Goal: Information Seeking & Learning: Learn about a topic

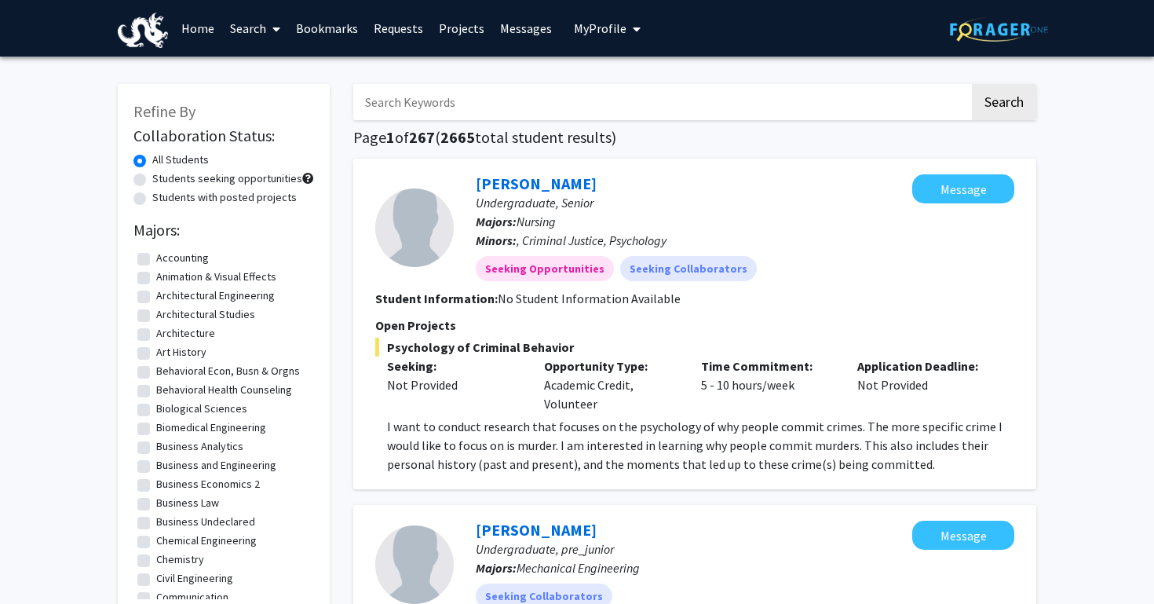
click at [492, 100] on input "Search Keywords" at bounding box center [661, 102] width 616 height 36
type input "[PERSON_NAME]"
click at [972, 84] on button "Search" at bounding box center [1004, 102] width 64 height 36
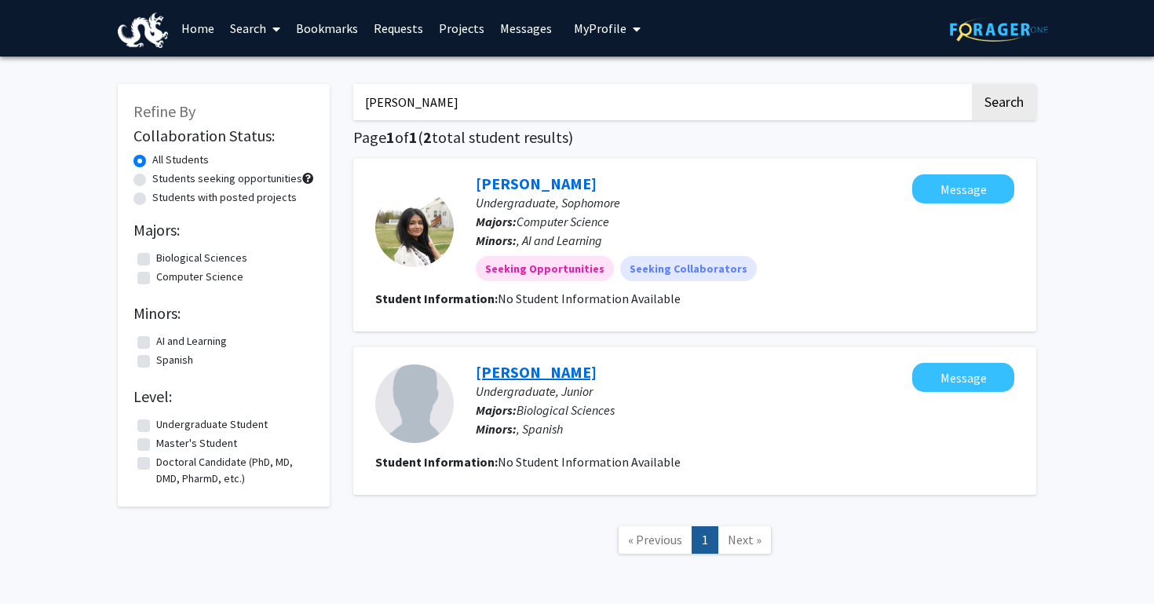
click at [529, 378] on link "[PERSON_NAME]" at bounding box center [536, 372] width 121 height 20
drag, startPoint x: 394, startPoint y: 95, endPoint x: 313, endPoint y: 87, distance: 81.2
click at [313, 88] on div "Refine By Collaboration Status: All Students Students seeking opportunities Stu…" at bounding box center [577, 326] width 942 height 517
type input "i"
drag, startPoint x: 396, startPoint y: 102, endPoint x: 322, endPoint y: 96, distance: 74.1
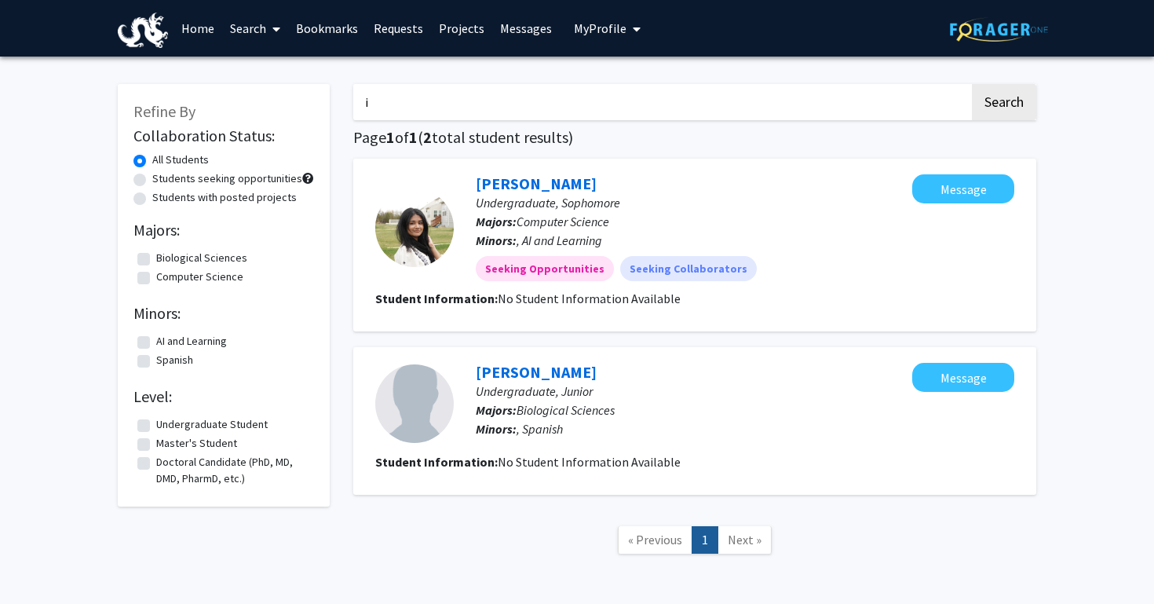
click at [322, 97] on div "Refine By Collaboration Status: All Students Students seeking opportunities Stu…" at bounding box center [577, 326] width 942 height 517
type input "[PERSON_NAME]"
click at [972, 84] on button "Search" at bounding box center [1004, 102] width 64 height 36
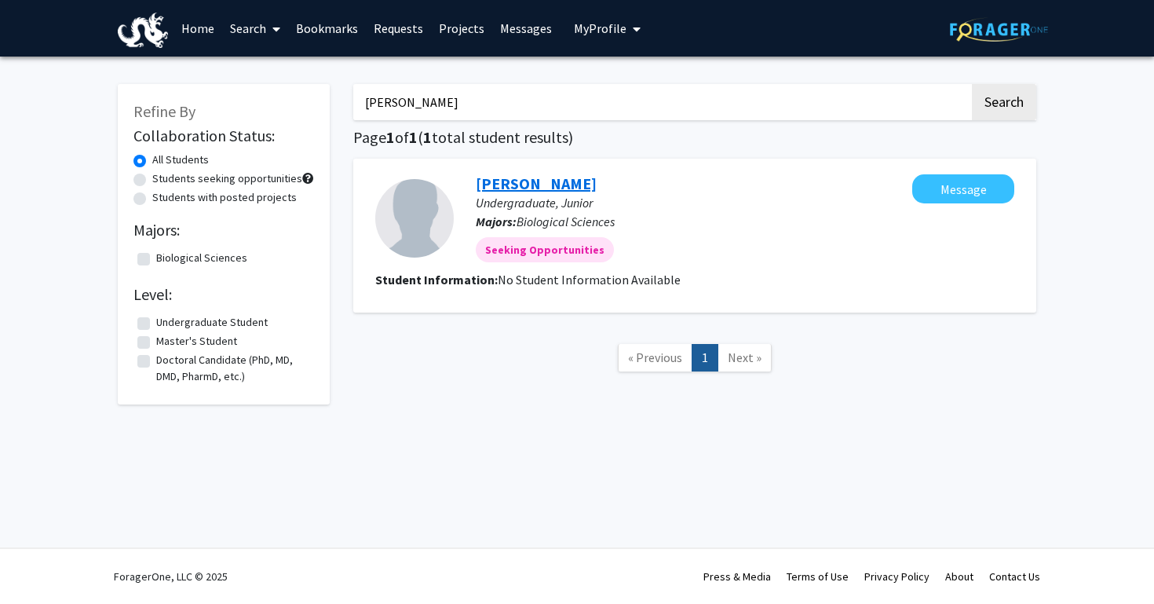
click at [520, 188] on link "[PERSON_NAME]" at bounding box center [536, 183] width 121 height 20
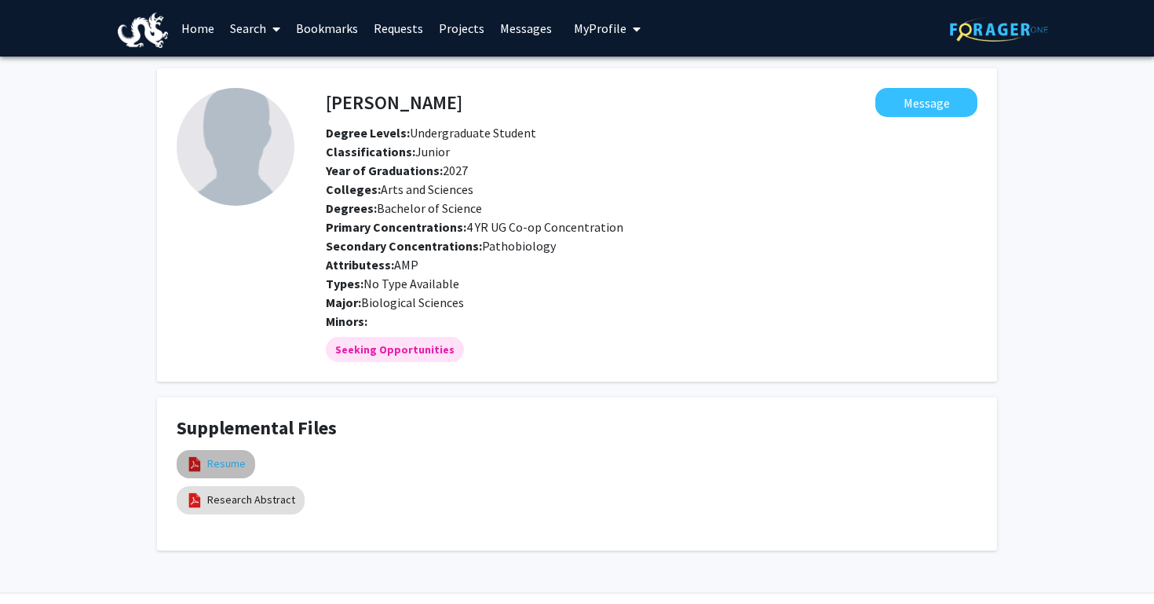
click at [214, 462] on link "Resume" at bounding box center [226, 463] width 38 height 16
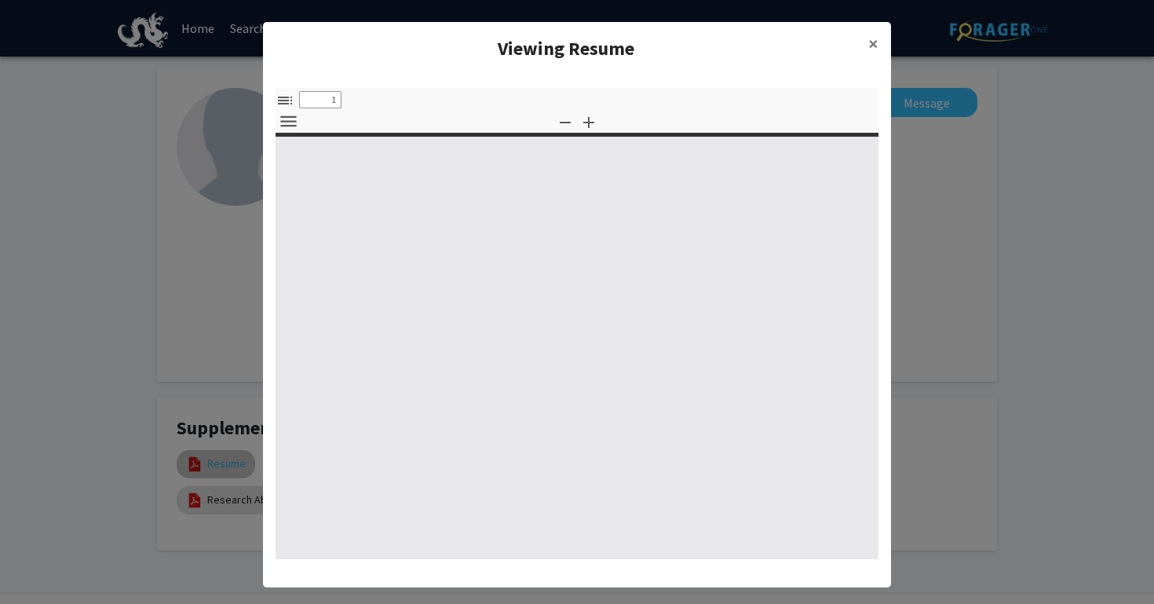
select select "custom"
type input "0"
select select "custom"
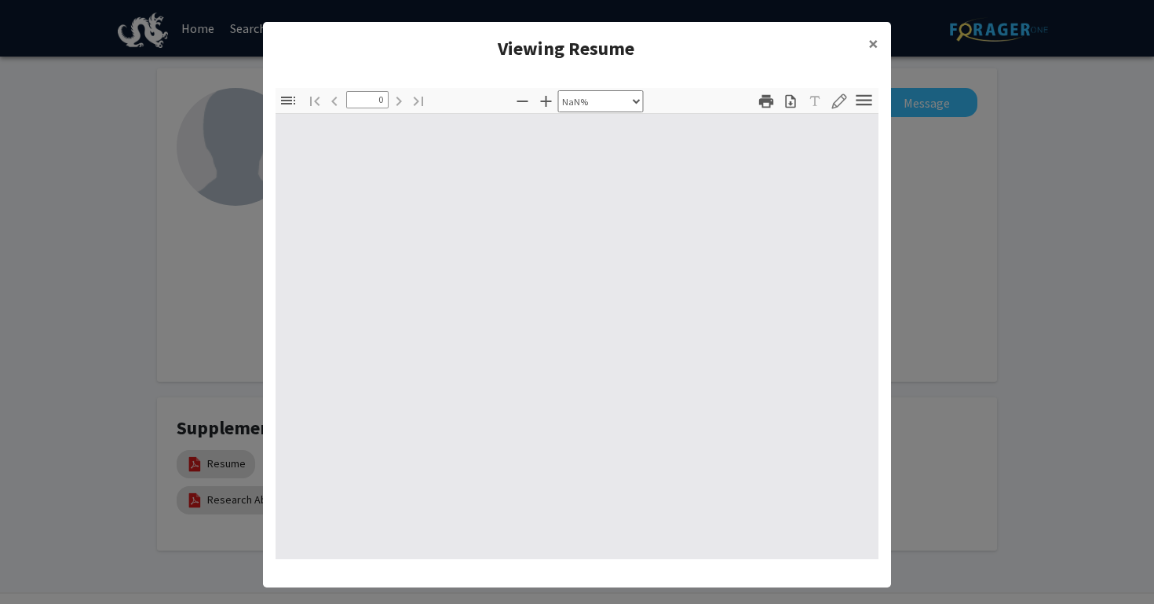
type input "1"
select select "auto"
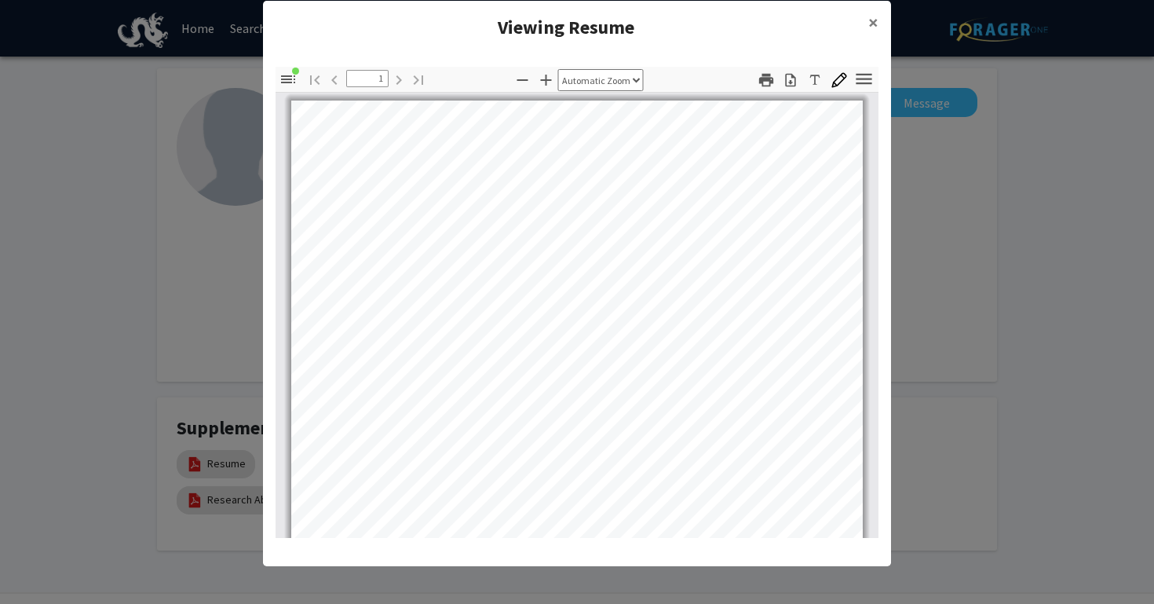
click at [937, 185] on modal-container "Viewing Resume × Thumbnails Document Outline Attachments Layers Current Outline…" at bounding box center [577, 302] width 1154 height 604
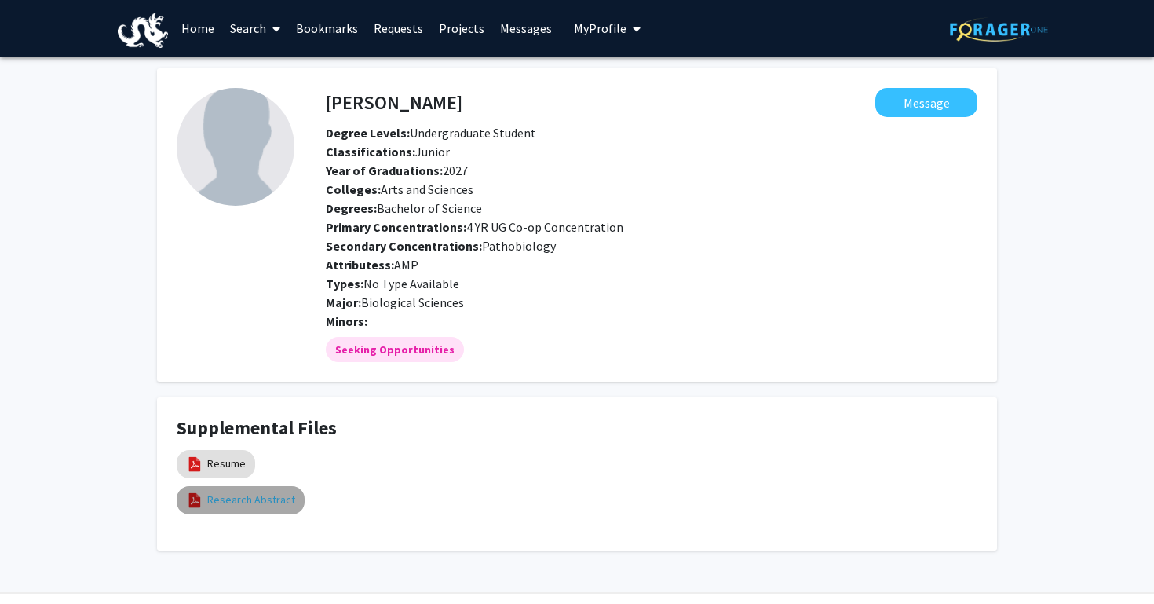
click at [274, 498] on link "Research Abstract" at bounding box center [251, 499] width 88 height 16
select select "custom"
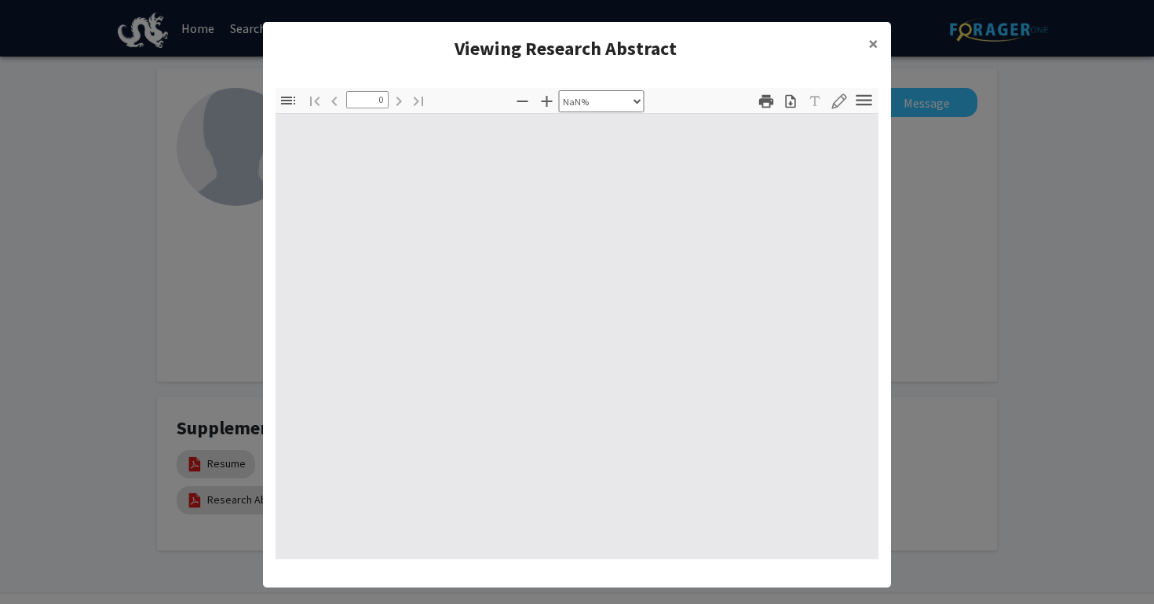
type input "1"
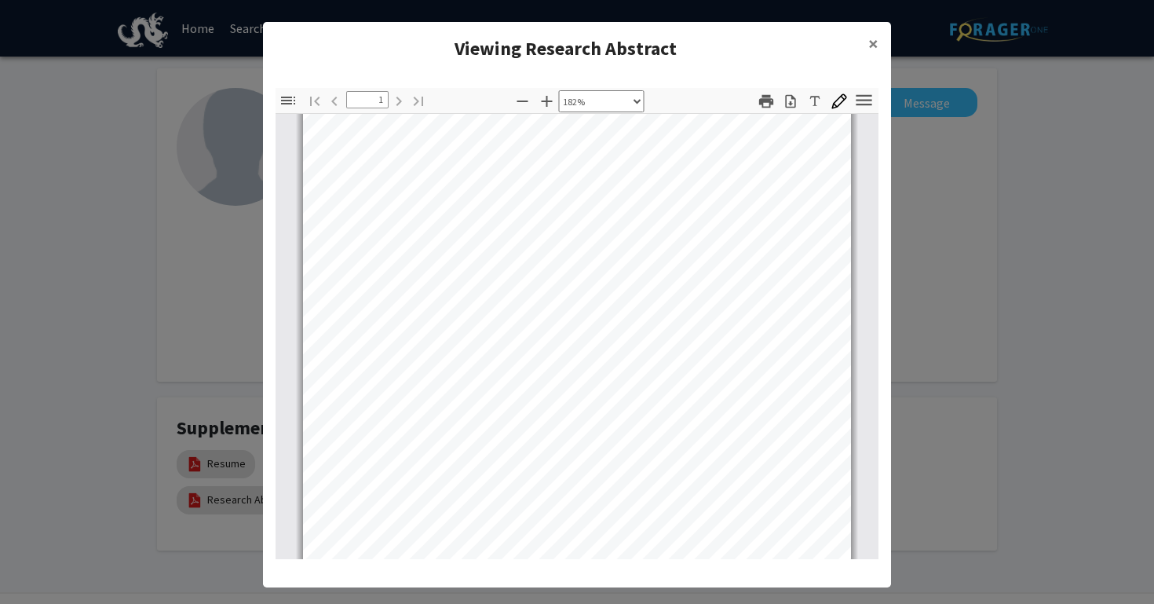
scroll to position [26, 0]
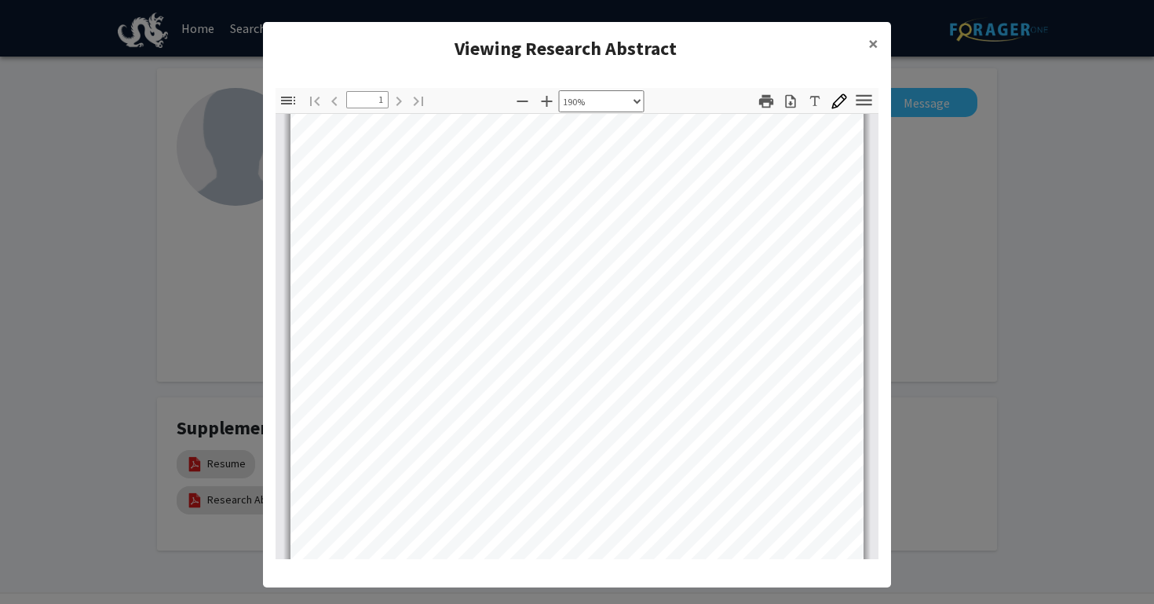
select select "custom"
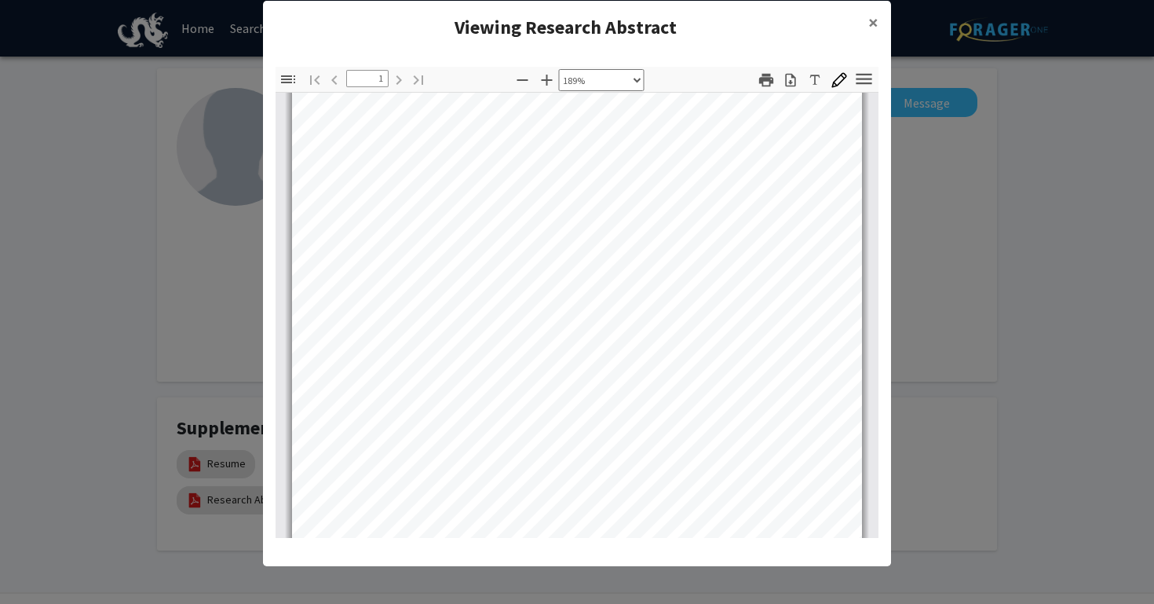
scroll to position [0, 0]
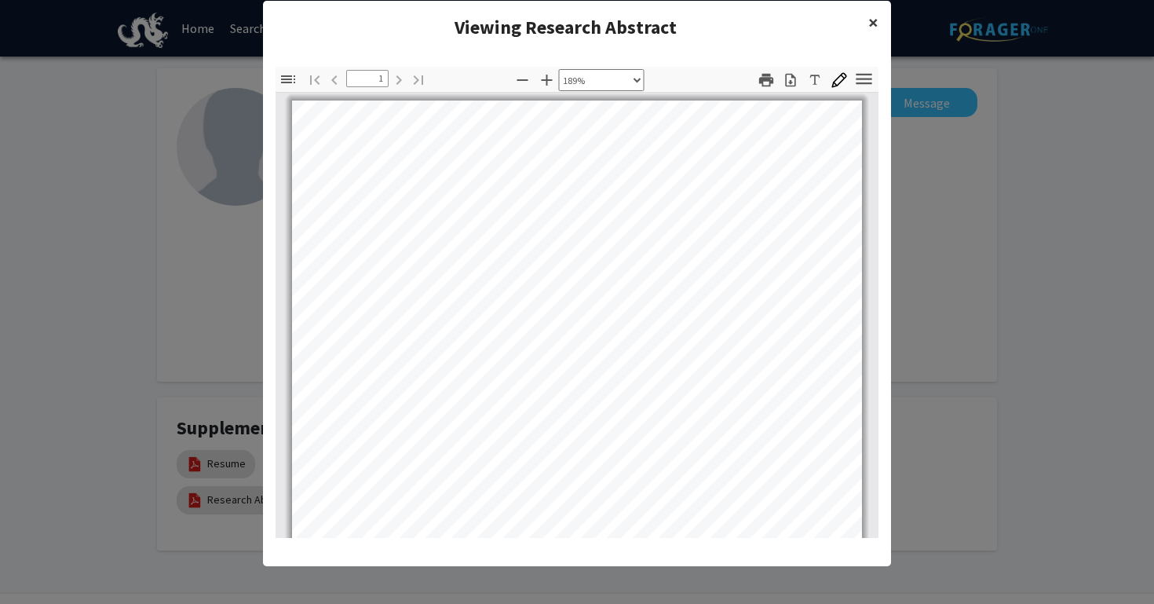
click at [872, 20] on span "×" at bounding box center [873, 22] width 10 height 24
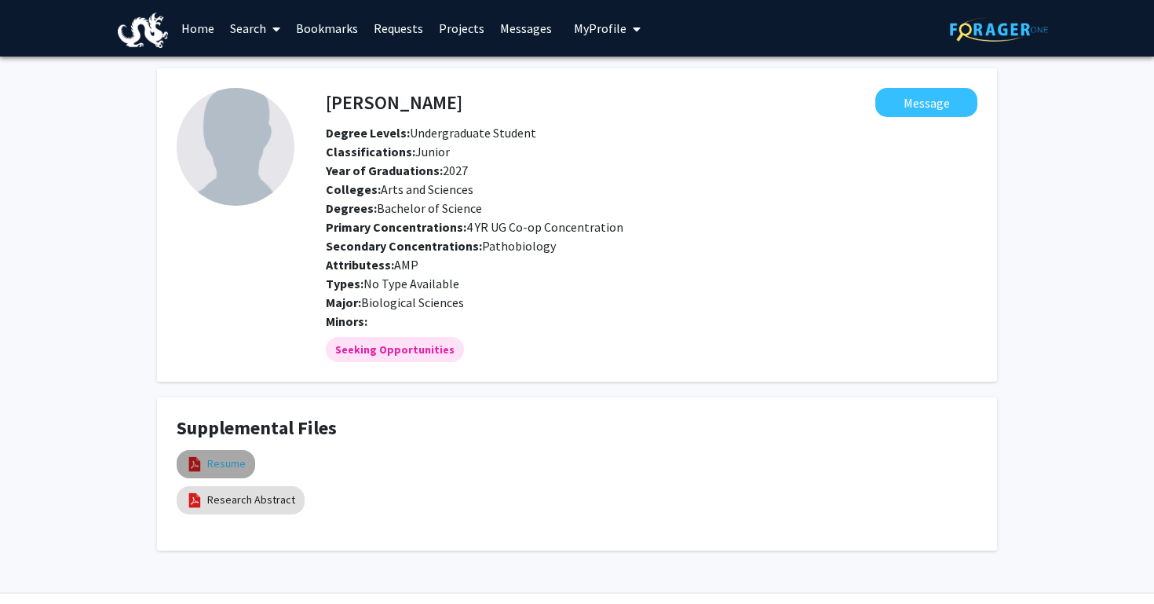
click at [234, 465] on link "Resume" at bounding box center [226, 463] width 38 height 16
select select "custom"
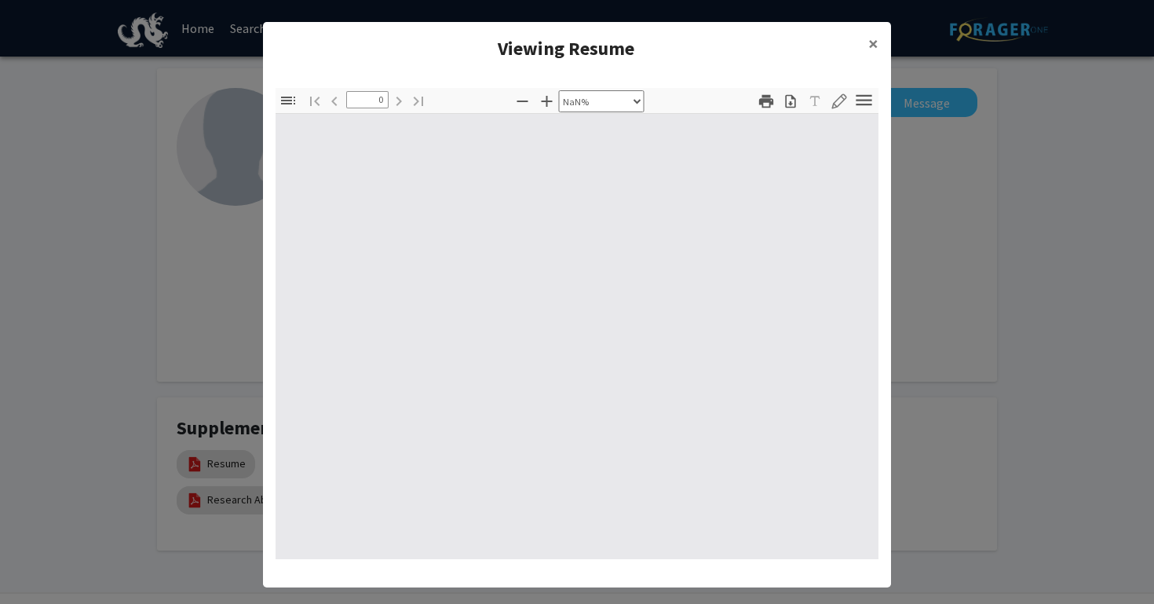
type input "1"
select select "auto"
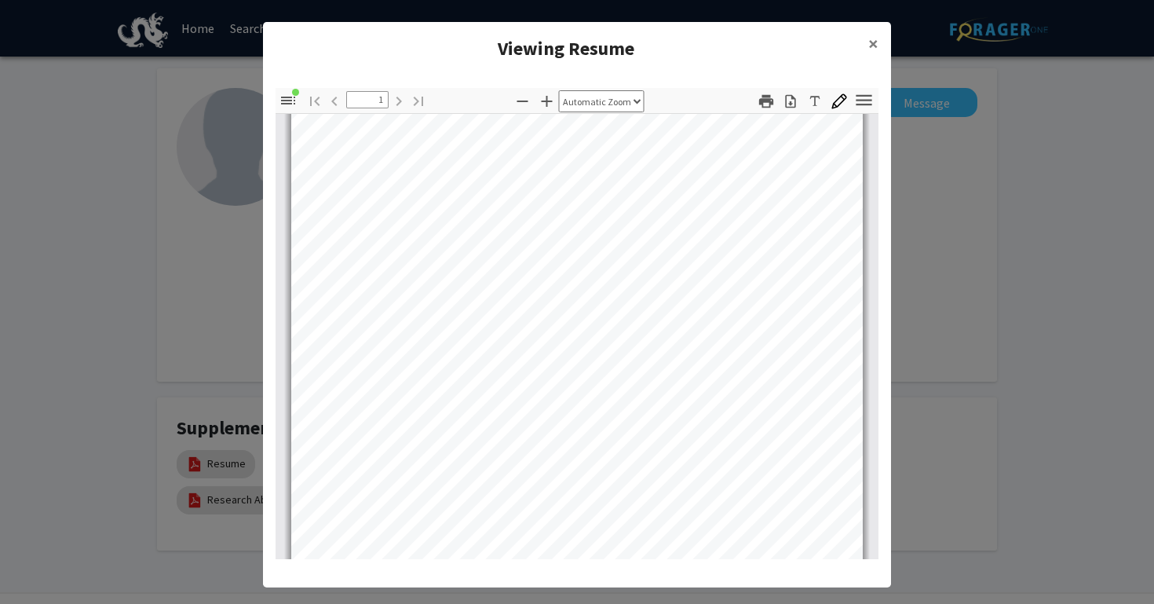
scroll to position [309, 0]
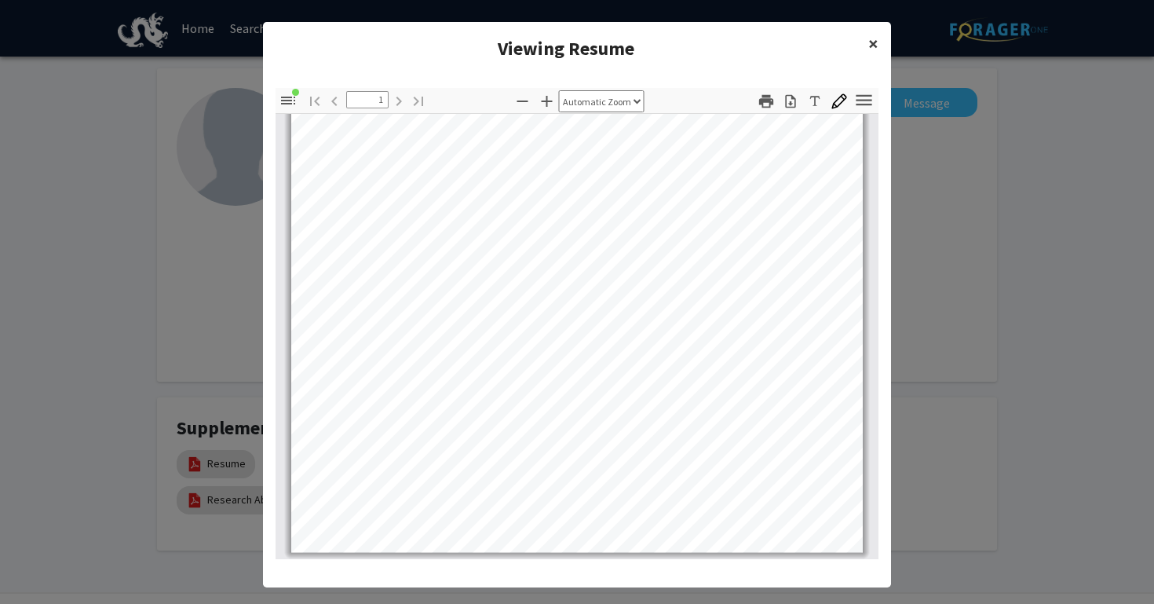
click at [864, 46] on button "×" at bounding box center [873, 44] width 35 height 44
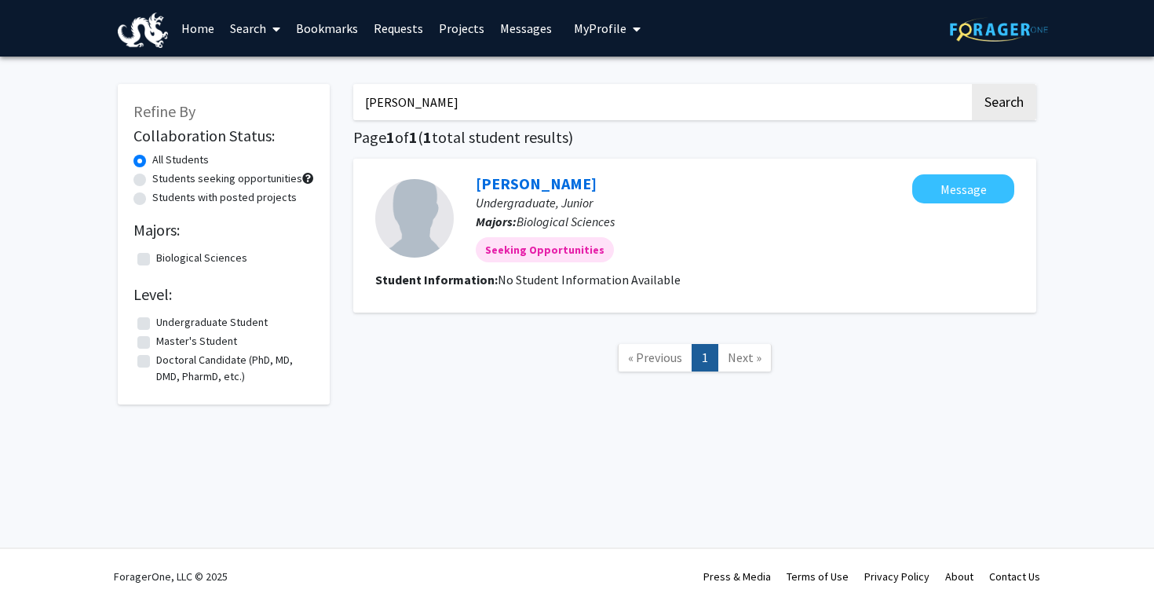
drag, startPoint x: 451, startPoint y: 105, endPoint x: 220, endPoint y: 75, distance: 232.8
click at [220, 75] on div "Refine By Collaboration Status: All Students Students seeking opportunities Stu…" at bounding box center [577, 236] width 942 height 336
type input "sevinch"
click at [972, 84] on button "Search" at bounding box center [1004, 102] width 64 height 36
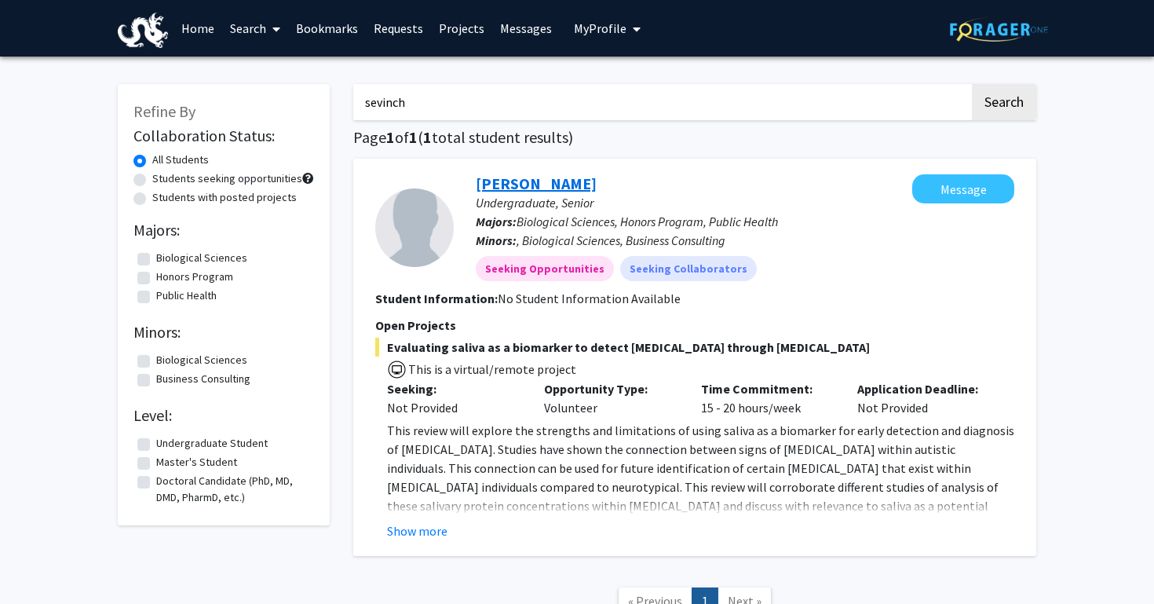
click at [553, 186] on link "[PERSON_NAME]" at bounding box center [536, 183] width 121 height 20
drag, startPoint x: 491, startPoint y: 97, endPoint x: 308, endPoint y: 85, distance: 183.3
click at [307, 86] on div "Refine By Collaboration Status: All Students Students seeking opportunities Stu…" at bounding box center [577, 357] width 942 height 578
type input "ali"
click at [972, 84] on button "Search" at bounding box center [1004, 102] width 64 height 36
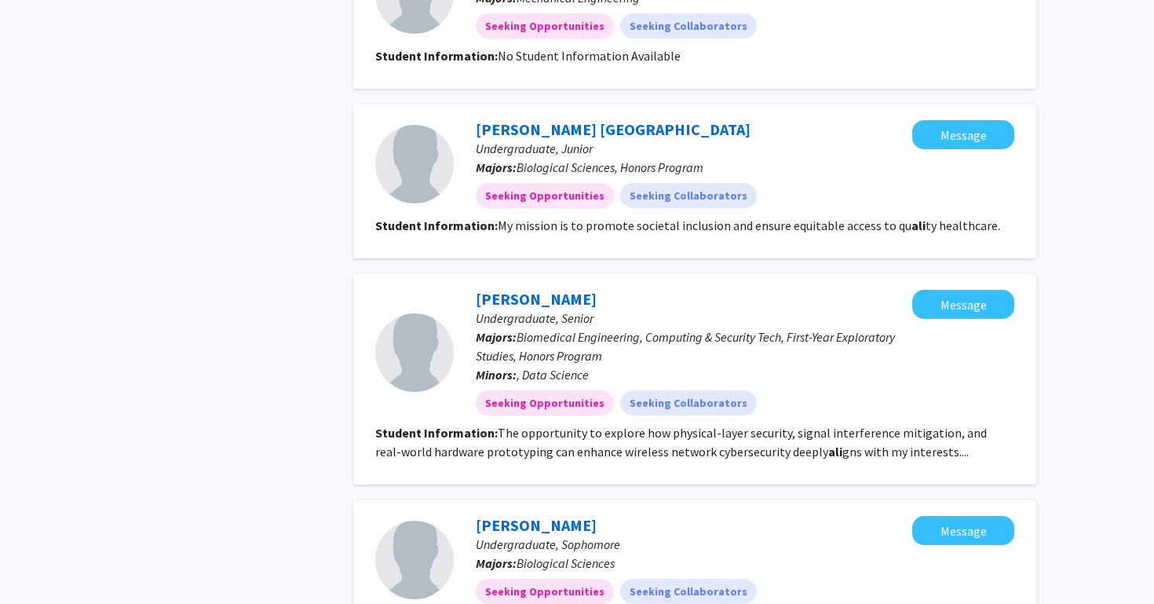
scroll to position [1162, 0]
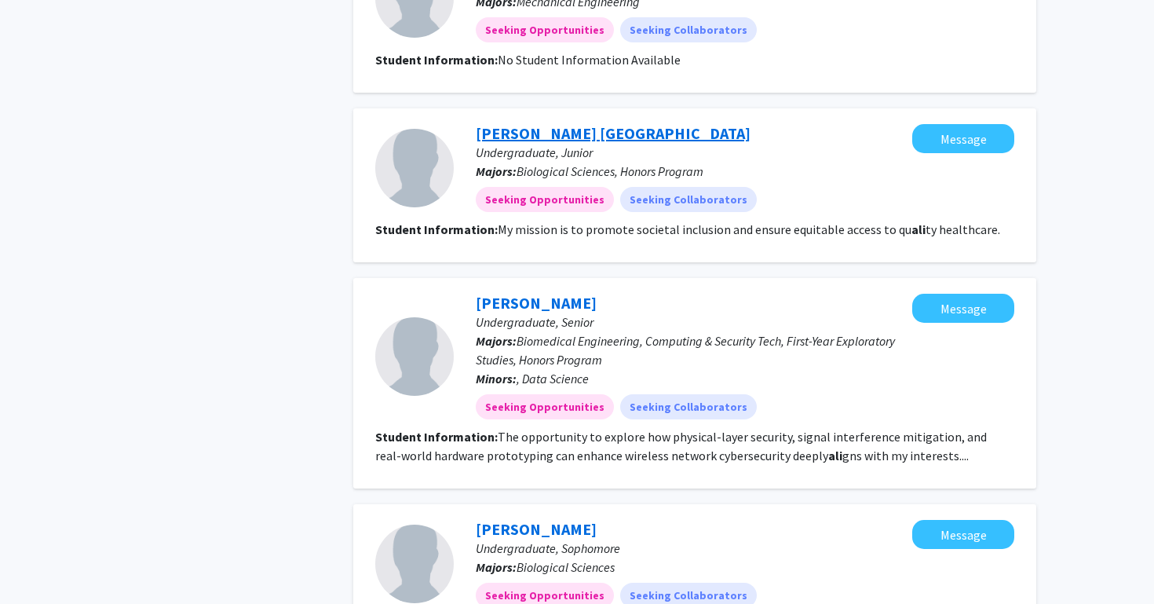
click at [520, 133] on link "[PERSON_NAME] [GEOGRAPHIC_DATA]" at bounding box center [613, 133] width 275 height 20
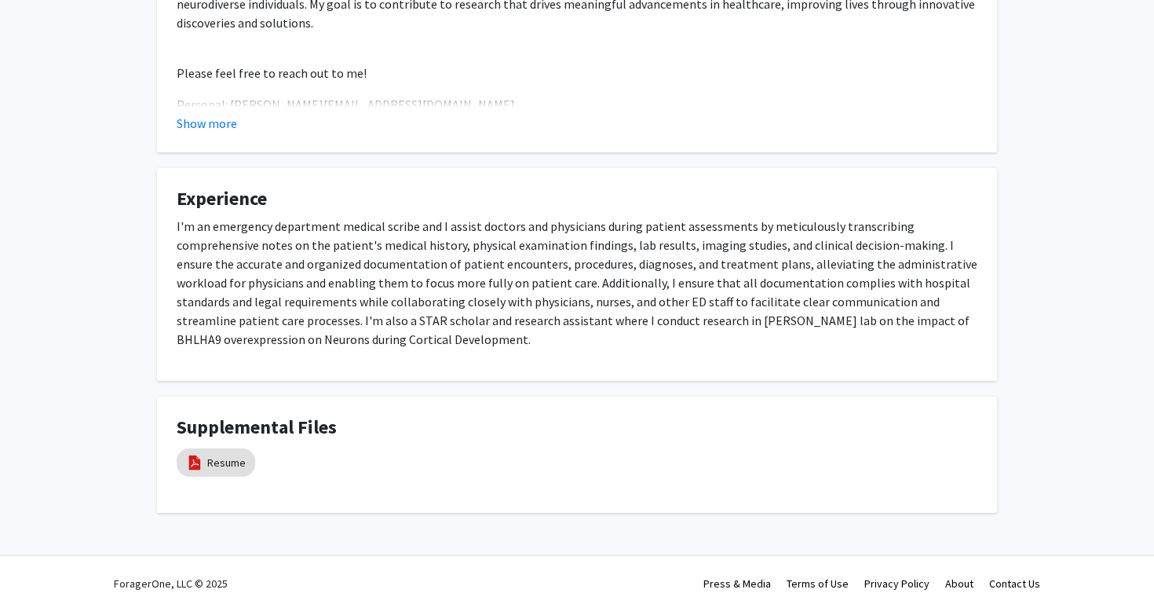
scroll to position [534, 0]
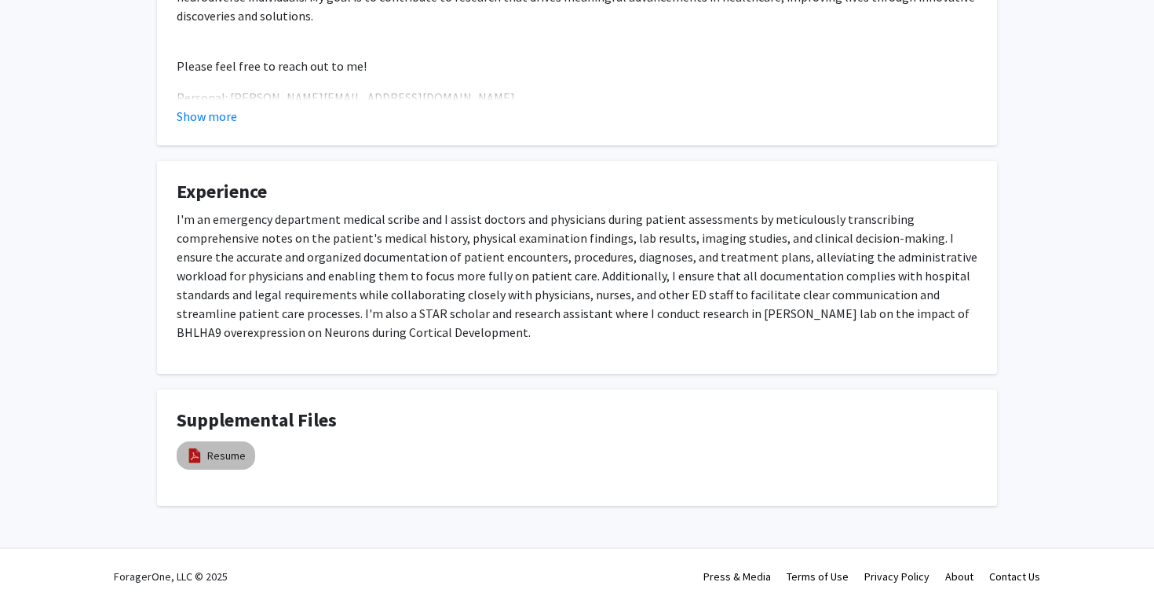
click at [204, 455] on mat-chip "Resume" at bounding box center [216, 455] width 79 height 28
click at [217, 454] on link "Resume" at bounding box center [226, 455] width 38 height 16
select select "custom"
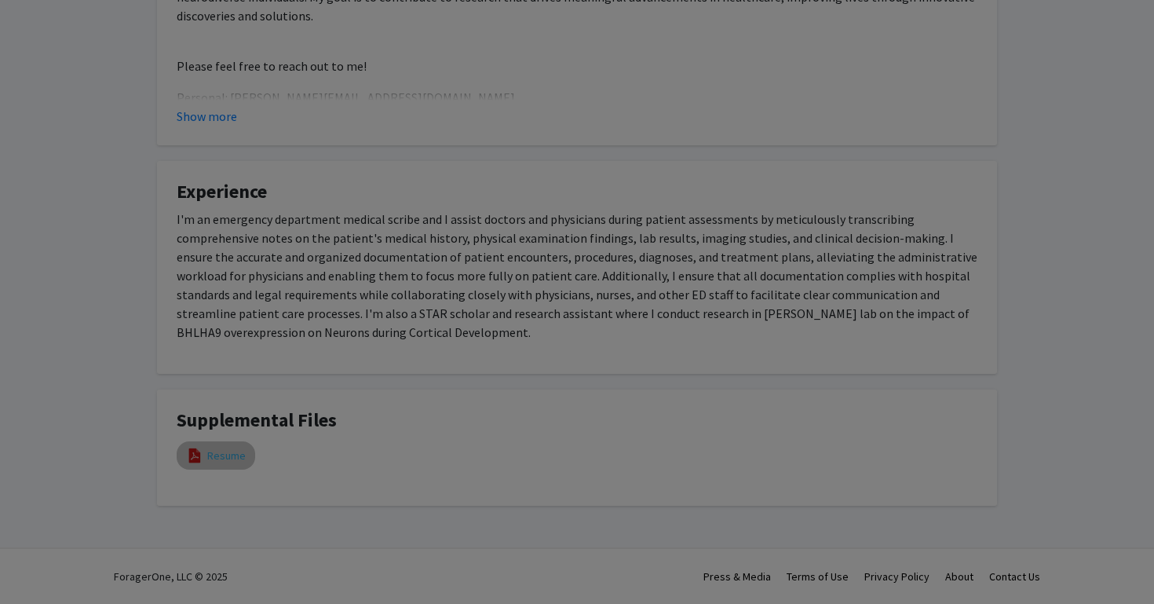
type input "0"
select select "custom"
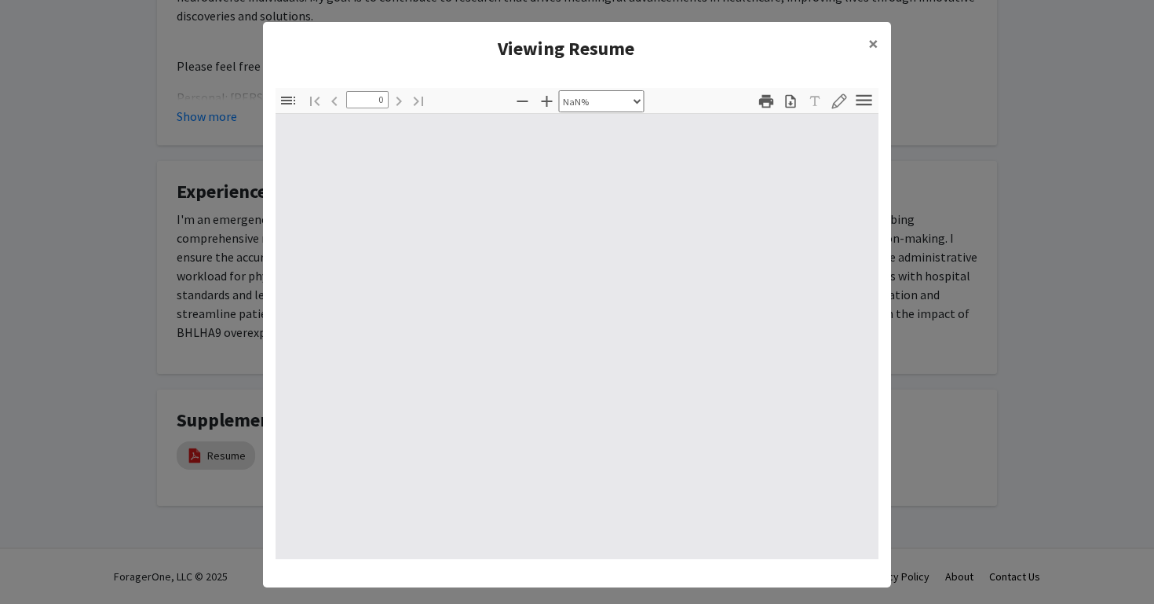
type input "1"
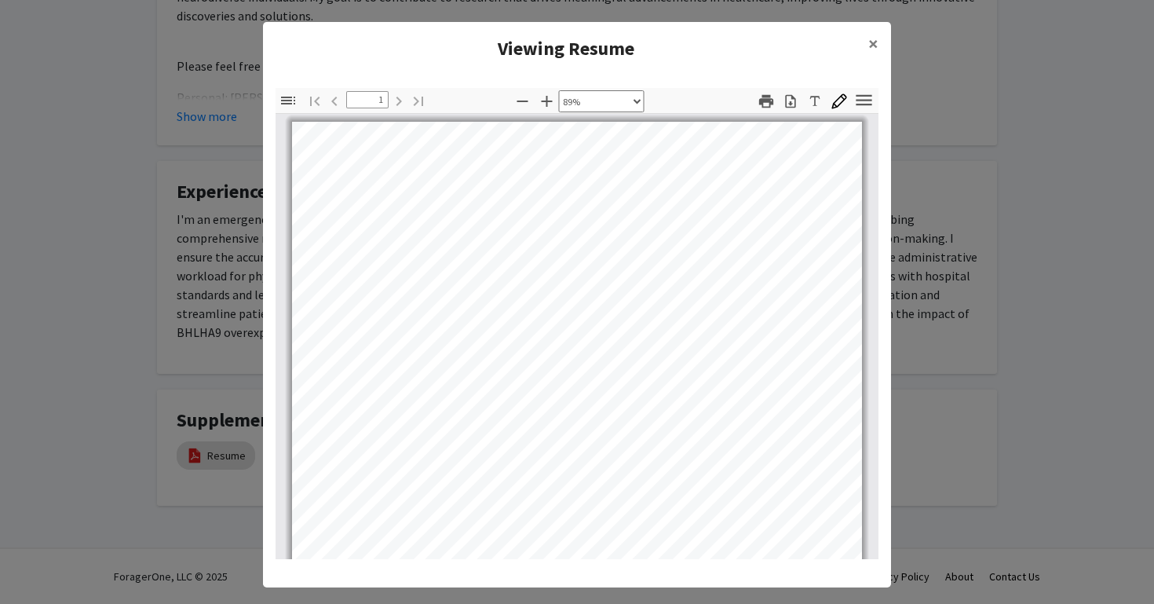
scroll to position [3, 0]
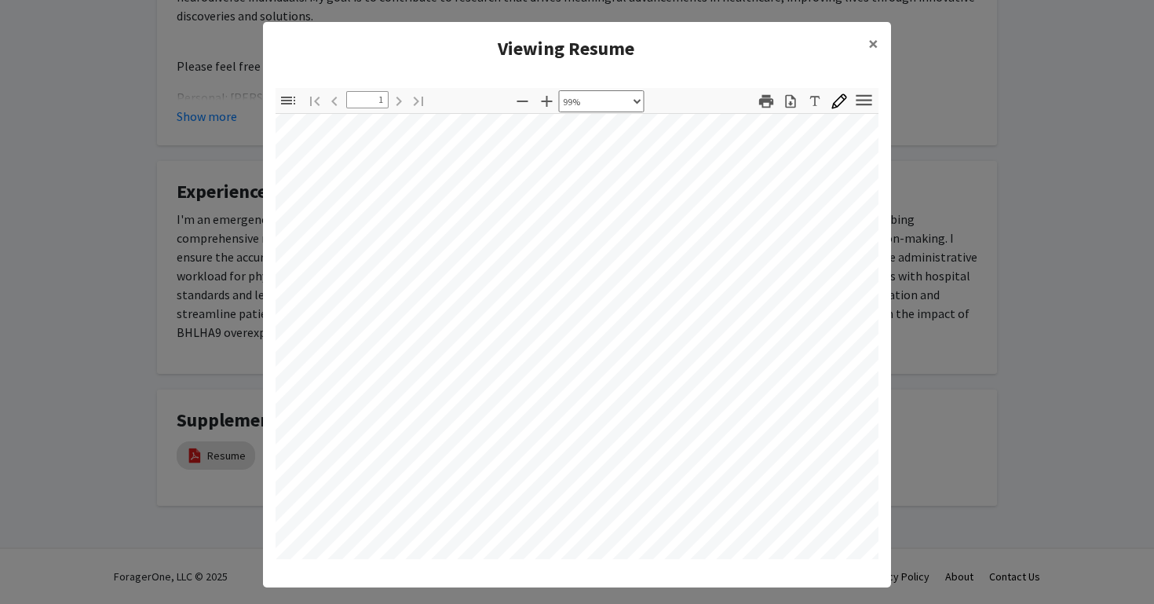
select select "custom"
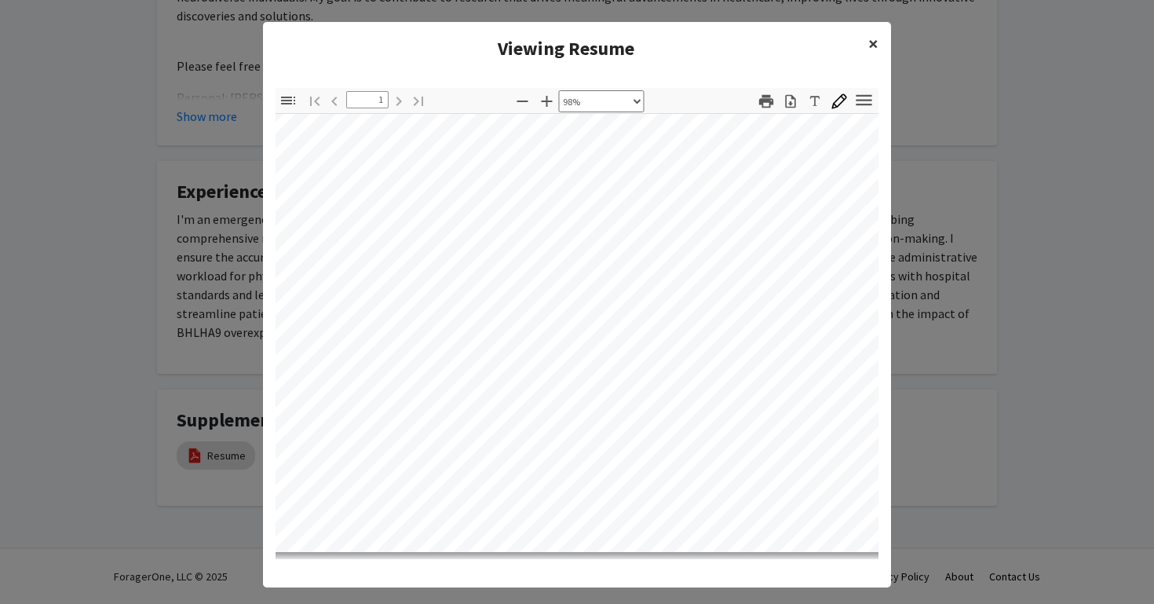
click at [871, 47] on span "×" at bounding box center [873, 43] width 10 height 24
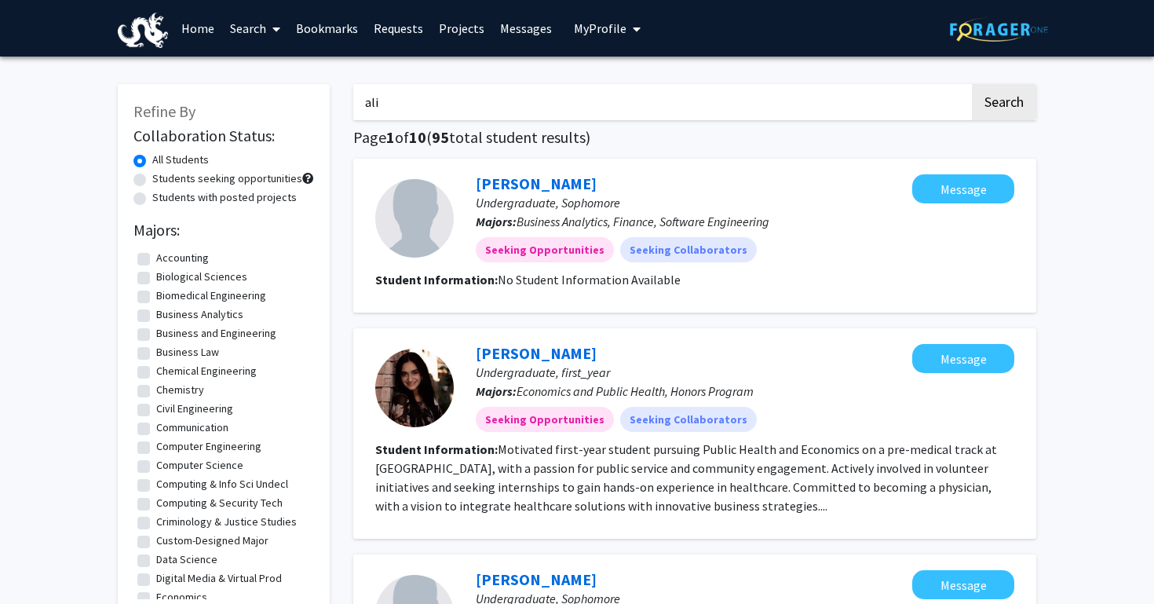
drag, startPoint x: 465, startPoint y: 106, endPoint x: 312, endPoint y: 89, distance: 154.1
type input "eshel"
click at [972, 84] on button "Search" at bounding box center [1004, 102] width 64 height 36
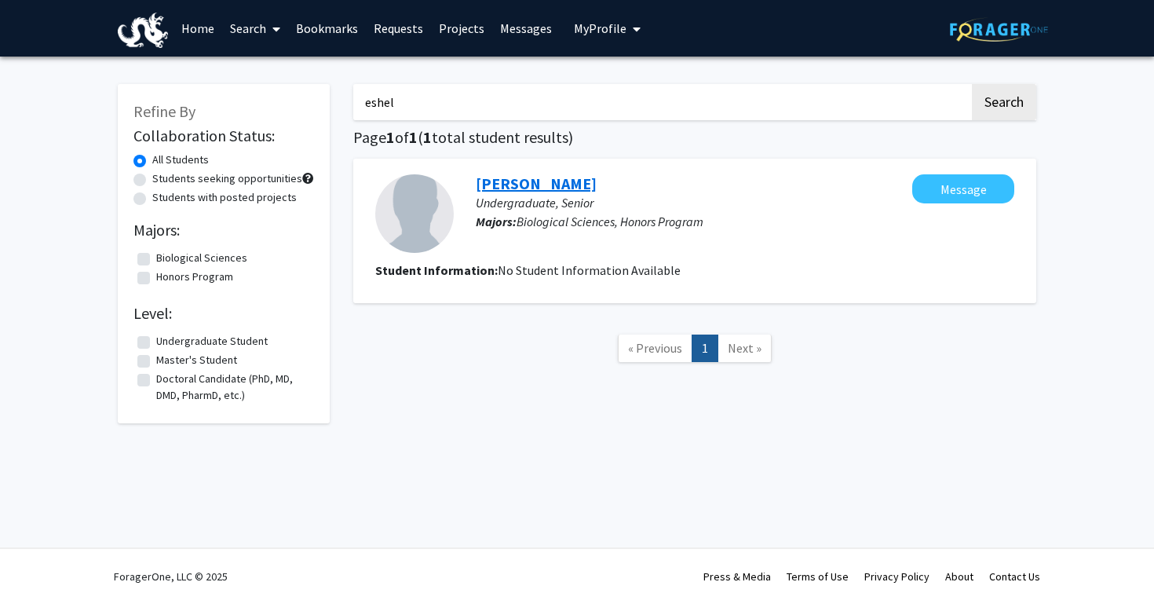
click at [504, 184] on link "[PERSON_NAME]" at bounding box center [536, 183] width 121 height 20
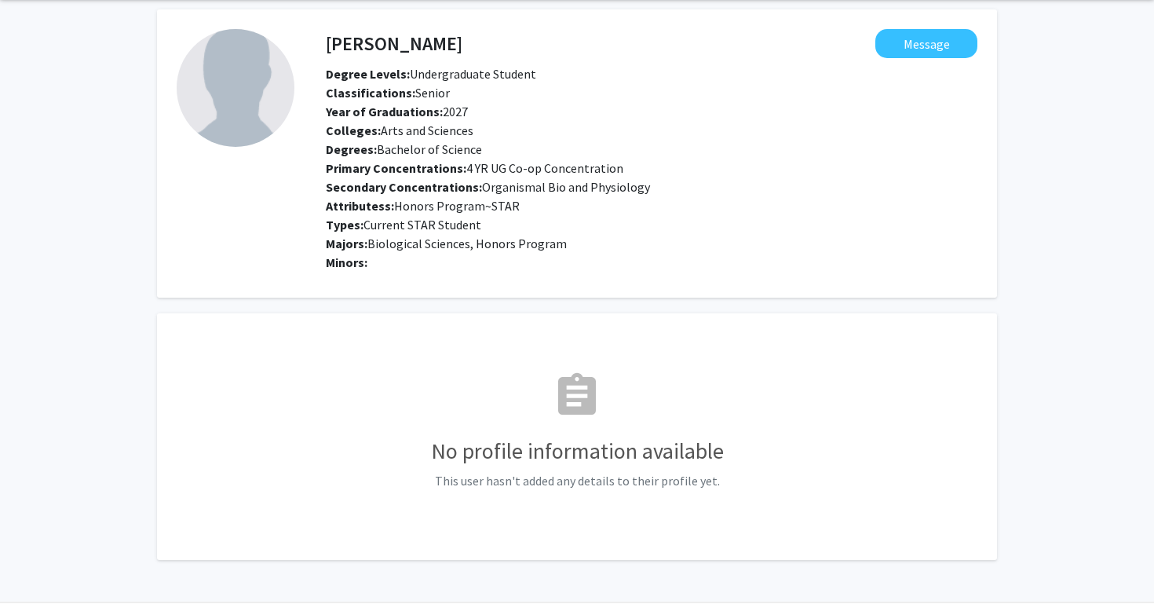
scroll to position [113, 0]
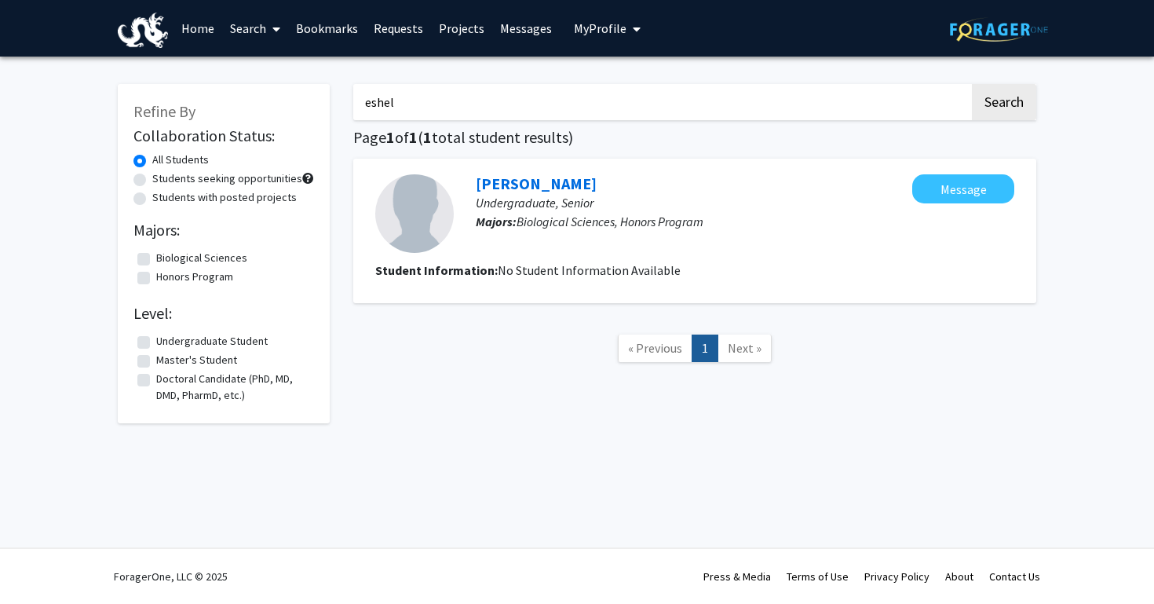
drag, startPoint x: 457, startPoint y: 109, endPoint x: 286, endPoint y: 76, distance: 174.3
click at [286, 77] on div "Refine By Collaboration Status: All Students Students seeking opportunities Stu…" at bounding box center [577, 245] width 942 height 355
type input "numa"
click at [972, 84] on button "Search" at bounding box center [1004, 102] width 64 height 36
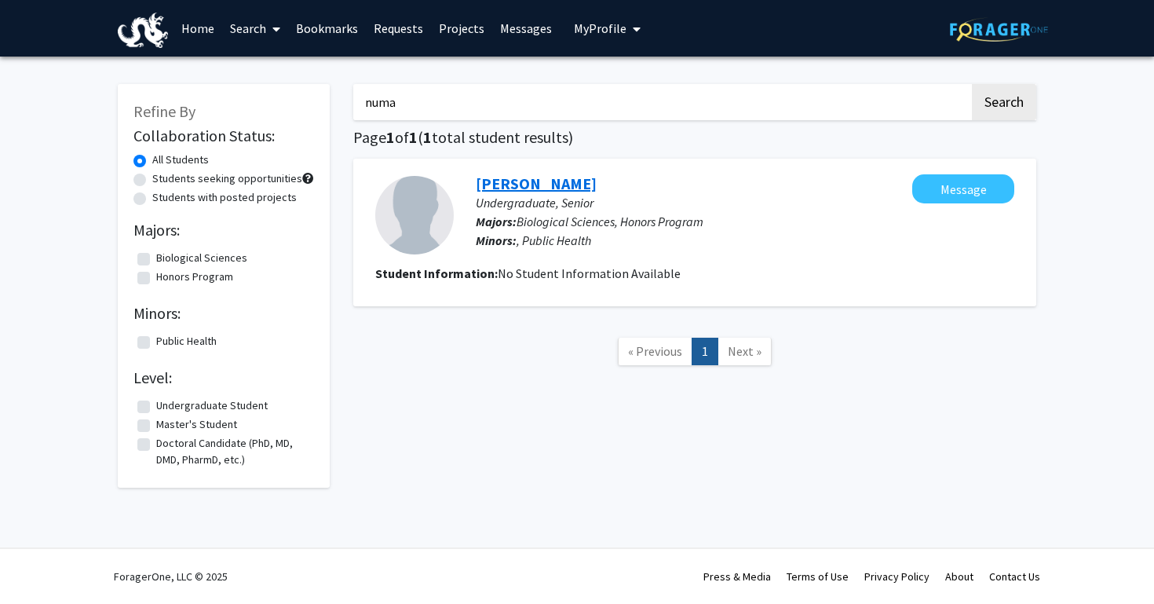
click at [525, 180] on link "[PERSON_NAME]" at bounding box center [536, 183] width 121 height 20
drag, startPoint x: 456, startPoint y: 108, endPoint x: 206, endPoint y: 86, distance: 250.7
click at [212, 88] on div "Refine By Collaboration Status: All Students Students seeking opportunities Stu…" at bounding box center [577, 277] width 942 height 419
type input "[PERSON_NAME]"
click at [972, 84] on button "Search" at bounding box center [1004, 102] width 64 height 36
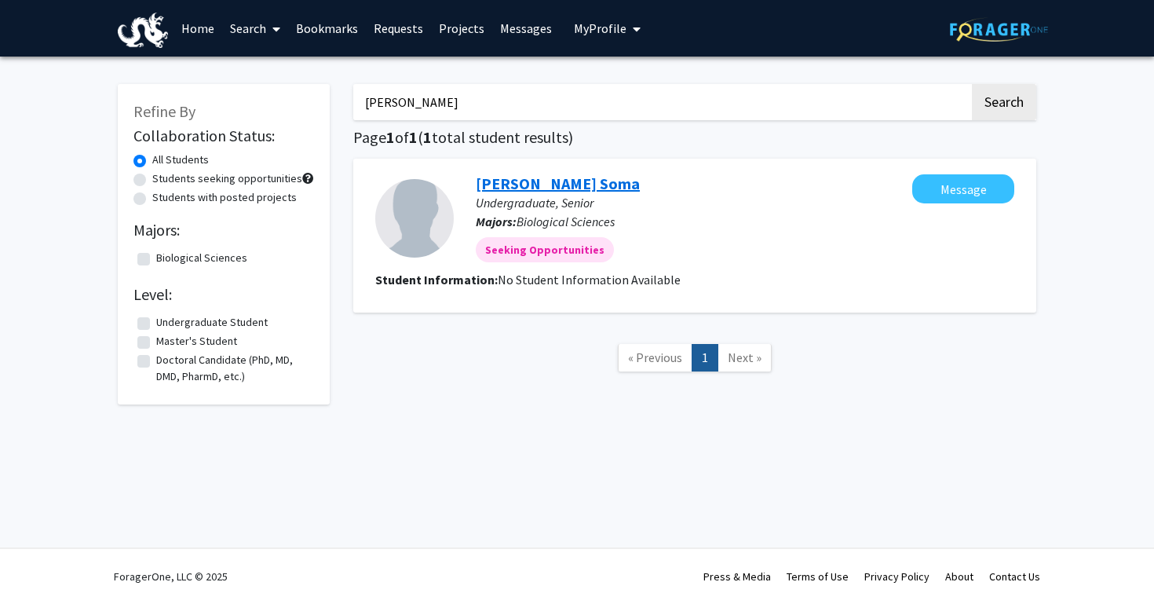
click at [509, 185] on link "[PERSON_NAME] Soma" at bounding box center [558, 183] width 164 height 20
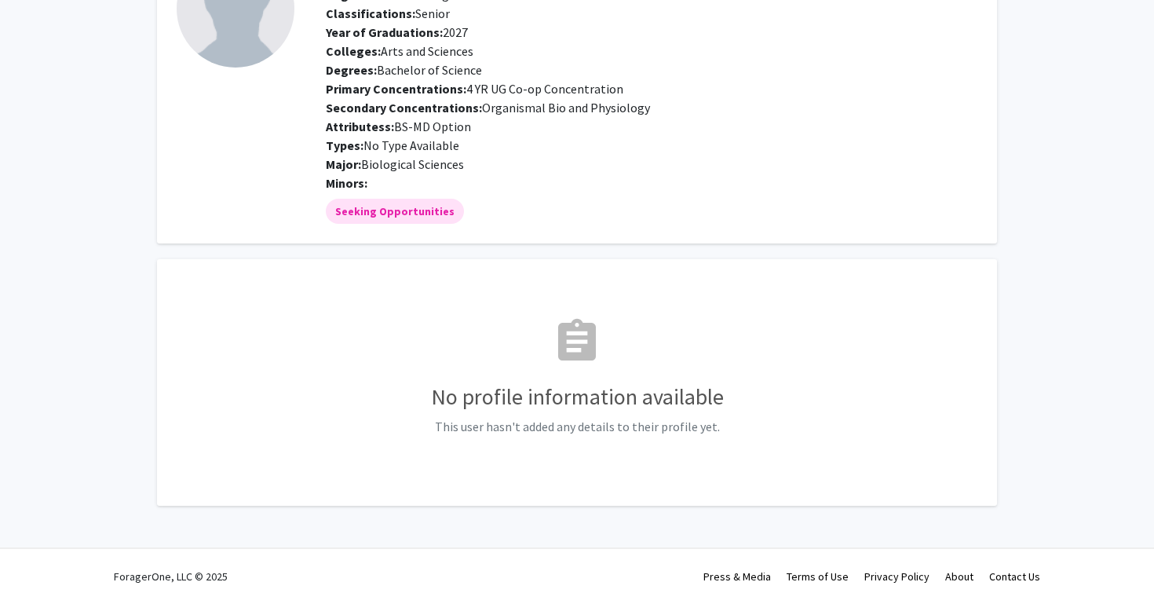
scroll to position [137, 0]
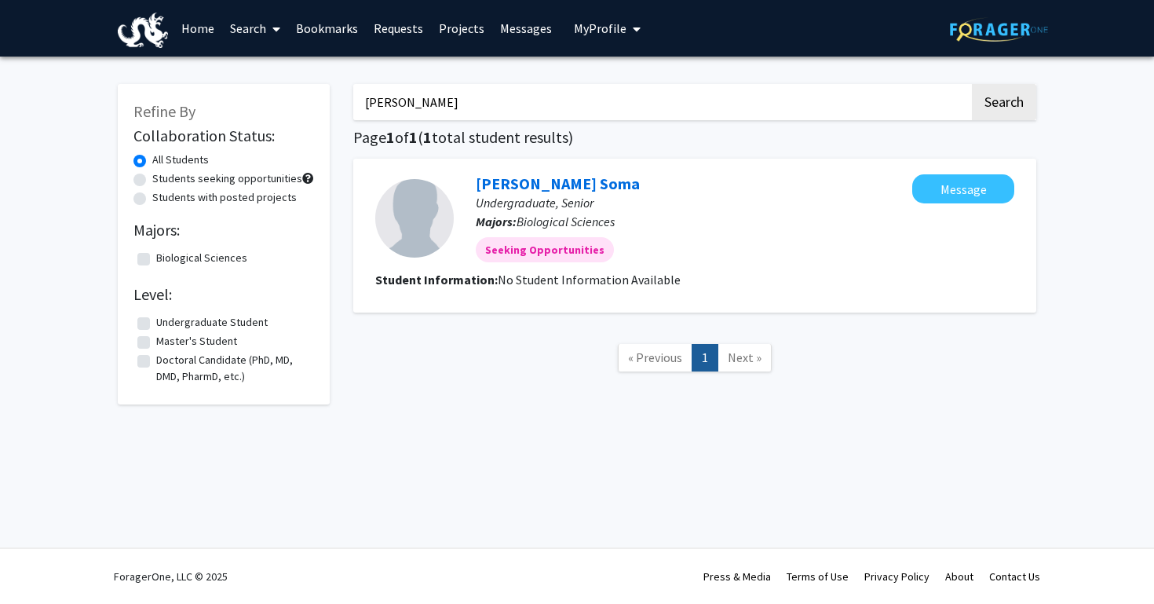
drag, startPoint x: 436, startPoint y: 96, endPoint x: 257, endPoint y: 85, distance: 179.3
click at [261, 87] on div "Refine By Collaboration Status: All Students Students seeking opportunities Stu…" at bounding box center [577, 236] width 942 height 336
type input "lahary"
click at [972, 84] on button "Search" at bounding box center [1004, 102] width 64 height 36
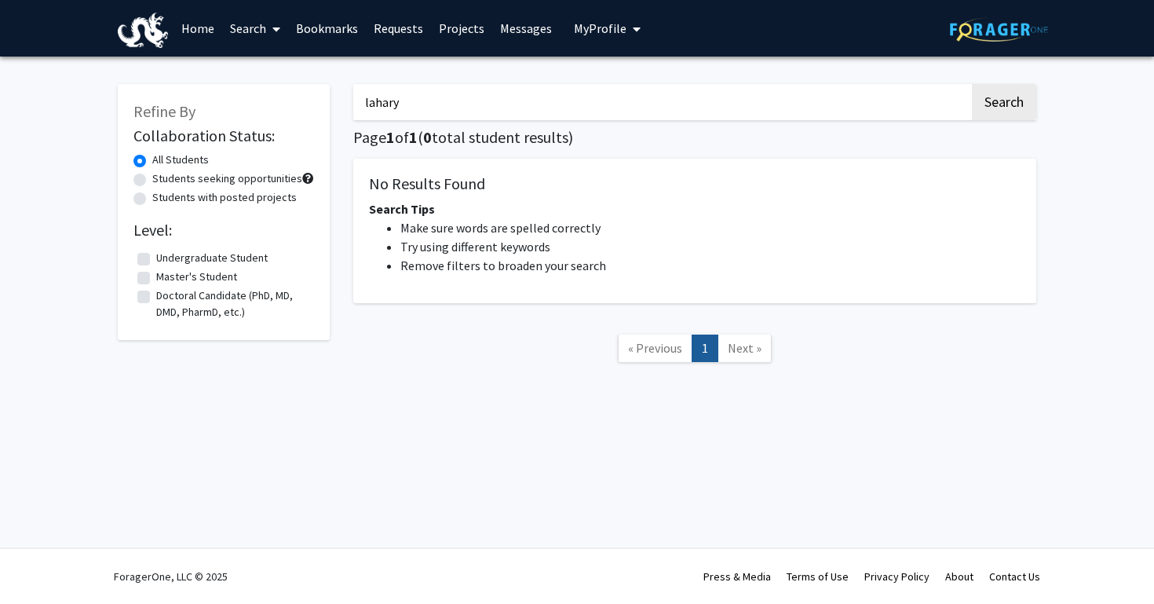
drag, startPoint x: 433, startPoint y: 101, endPoint x: 206, endPoint y: 100, distance: 226.9
click at [206, 100] on div "Refine By Collaboration Status: All Students Students seeking opportunities Stu…" at bounding box center [577, 231] width 942 height 326
type input "[PERSON_NAME]"
click at [972, 84] on button "Search" at bounding box center [1004, 102] width 64 height 36
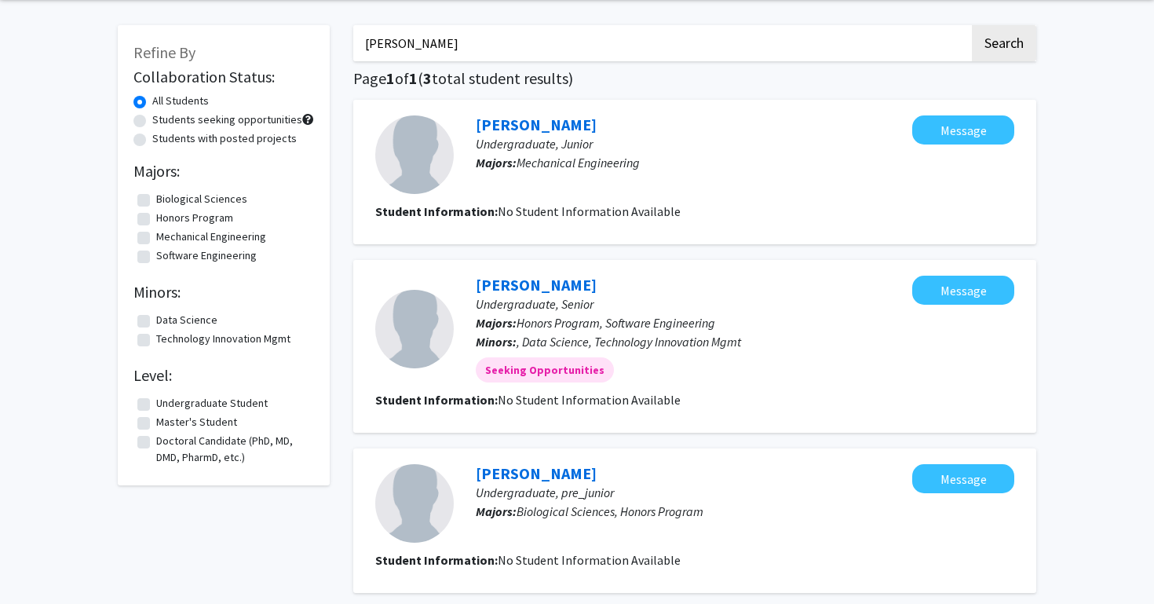
scroll to position [221, 0]
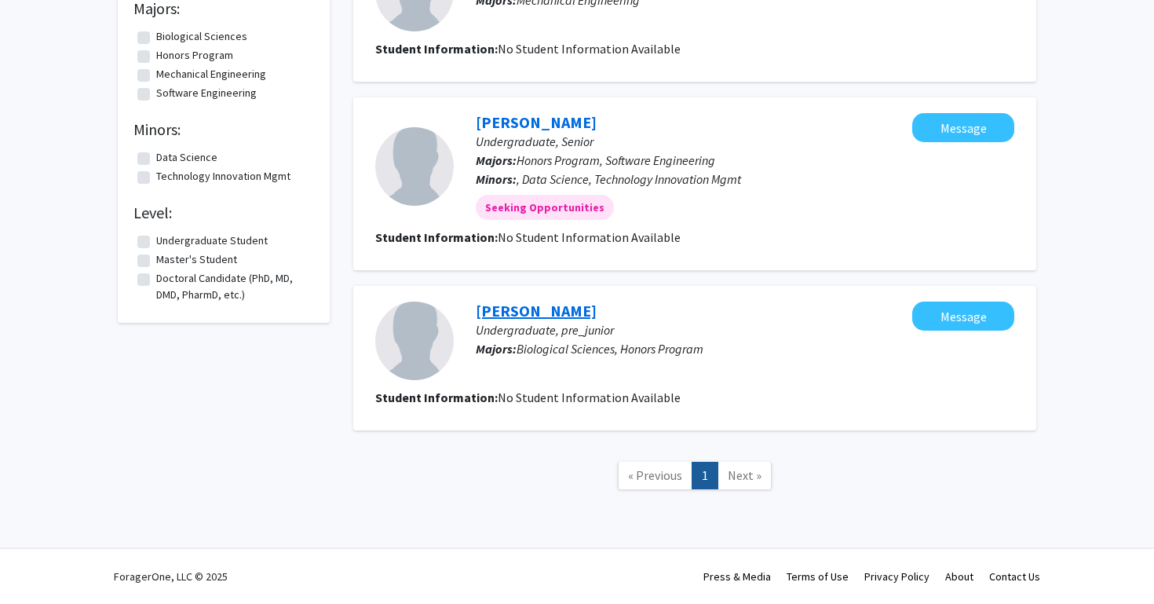
click at [531, 312] on link "[PERSON_NAME]" at bounding box center [536, 311] width 121 height 20
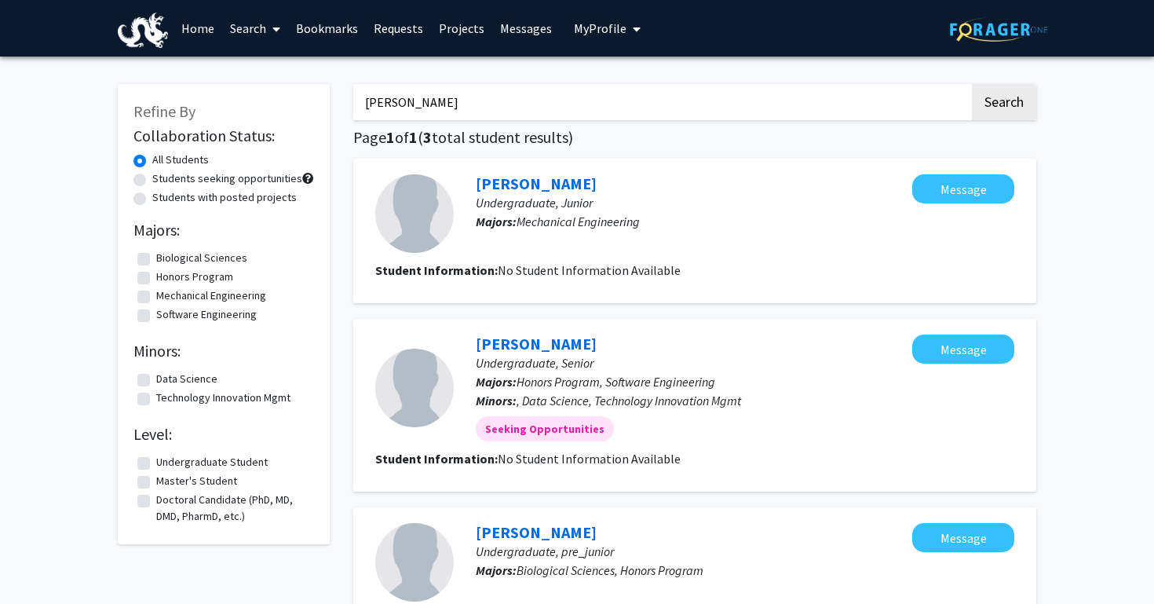
drag, startPoint x: 431, startPoint y: 115, endPoint x: 290, endPoint y: 105, distance: 141.6
click at [290, 108] on div "Refine By Collaboration Status: All Students Students seeking opportunities Stu…" at bounding box center [577, 405] width 942 height 674
type input "adhi"
click at [972, 84] on button "Search" at bounding box center [1004, 102] width 64 height 36
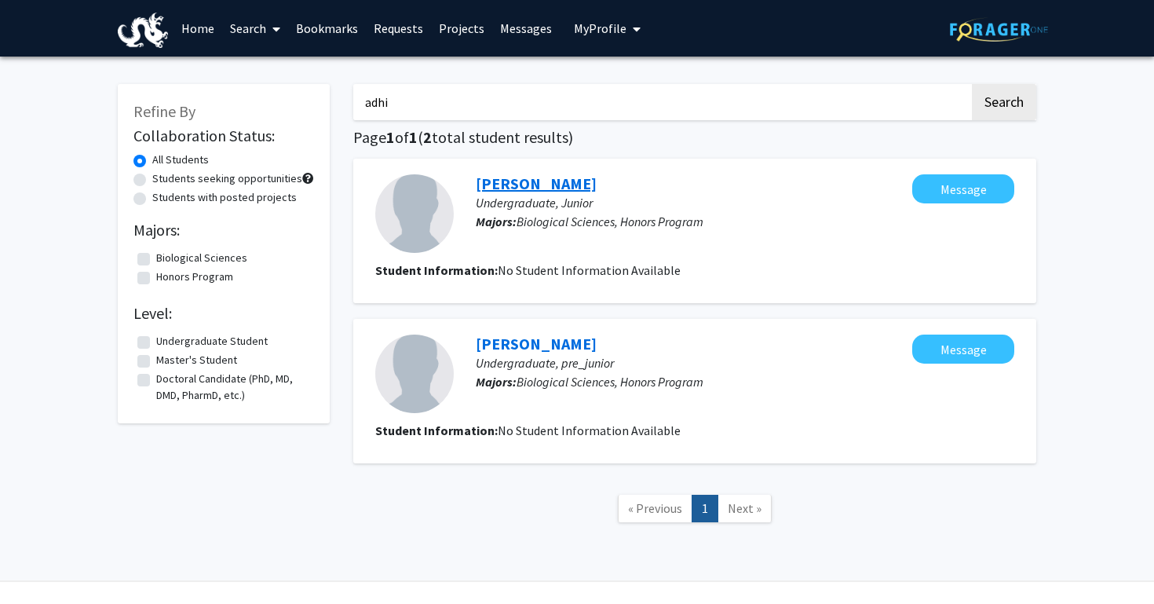
click at [505, 180] on link "[PERSON_NAME]" at bounding box center [536, 183] width 121 height 20
click at [531, 340] on link "[PERSON_NAME]" at bounding box center [536, 344] width 121 height 20
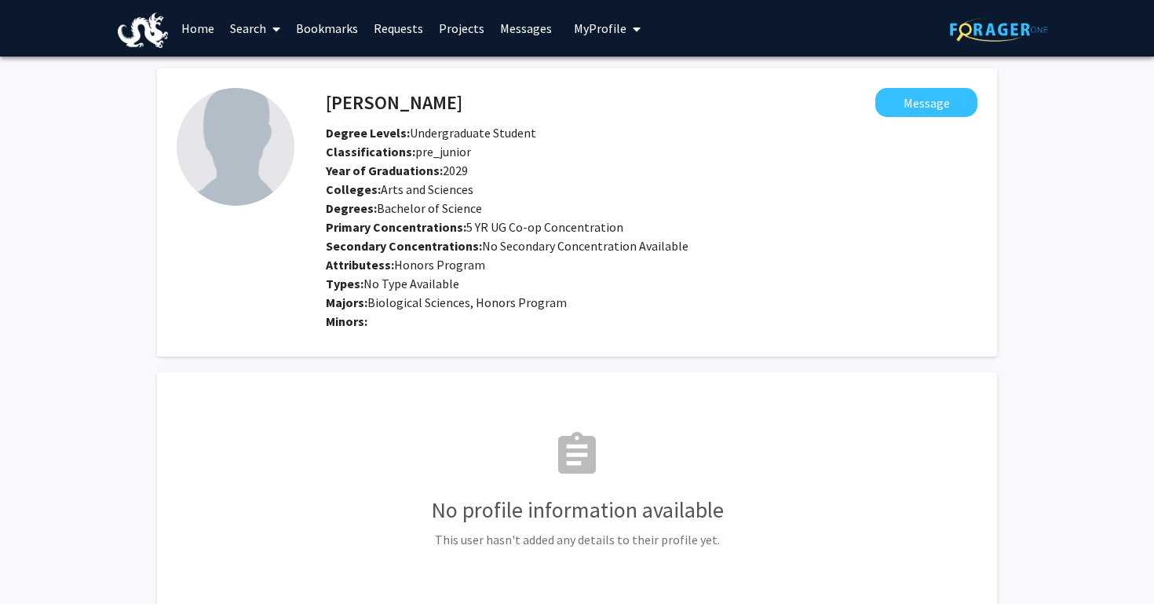
scroll to position [113, 0]
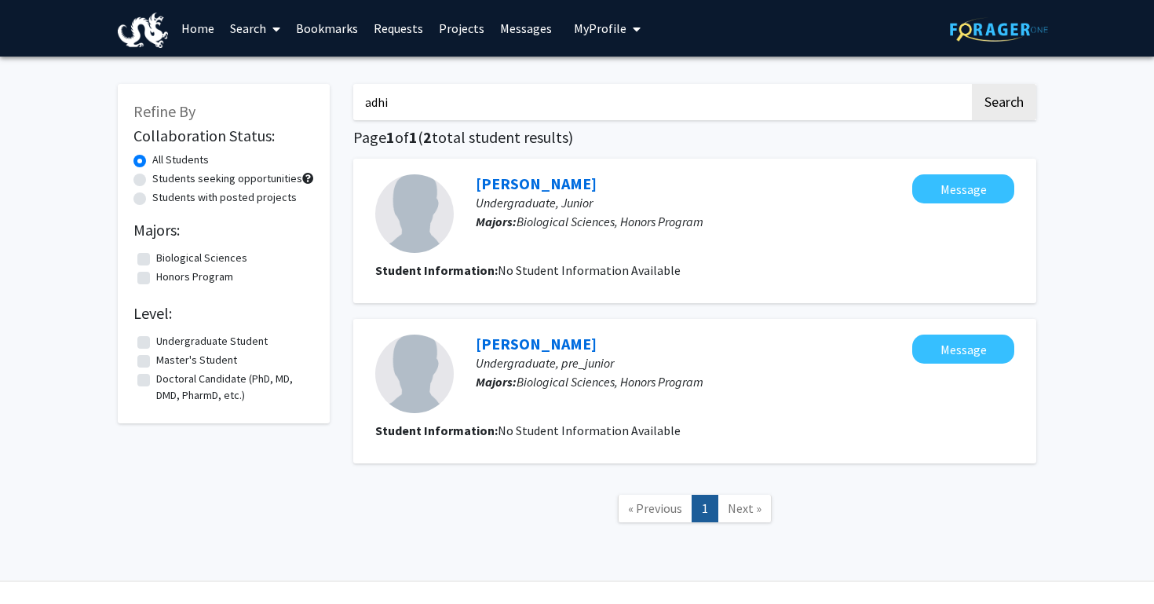
drag, startPoint x: 426, startPoint y: 88, endPoint x: 678, endPoint y: 105, distance: 253.4
click at [681, 106] on input "adhi" at bounding box center [661, 102] width 616 height 36
type input "h"
type input "d"
type input "youssef"
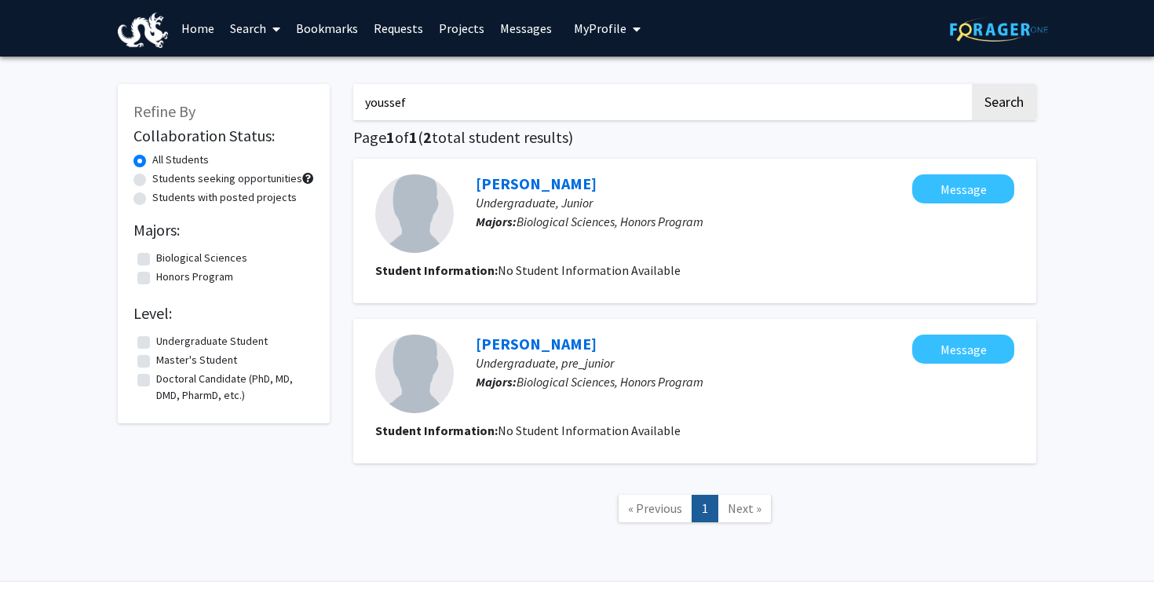
click at [972, 84] on button "Search" at bounding box center [1004, 102] width 64 height 36
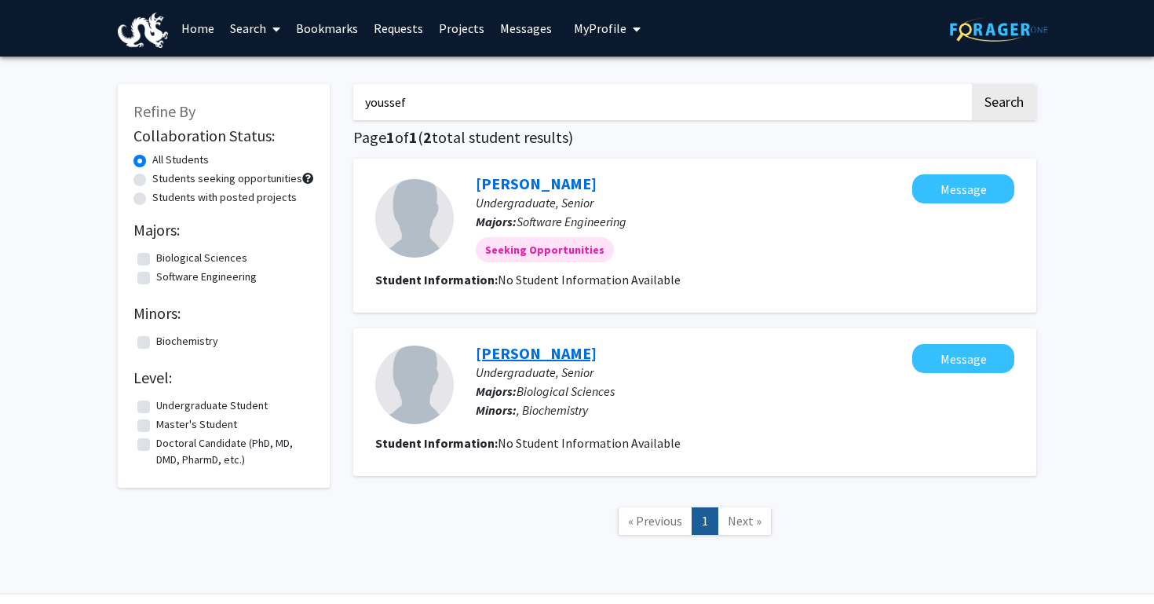
click at [574, 347] on link "[PERSON_NAME]" at bounding box center [536, 353] width 121 height 20
drag, startPoint x: 441, startPoint y: 107, endPoint x: 276, endPoint y: 60, distance: 172.0
click at [277, 61] on div "Refine By Collaboration Status: All Students Students seeking opportunities Stu…" at bounding box center [577, 330] width 1154 height 546
type input "[PERSON_NAME]"
click at [972, 84] on button "Search" at bounding box center [1004, 102] width 64 height 36
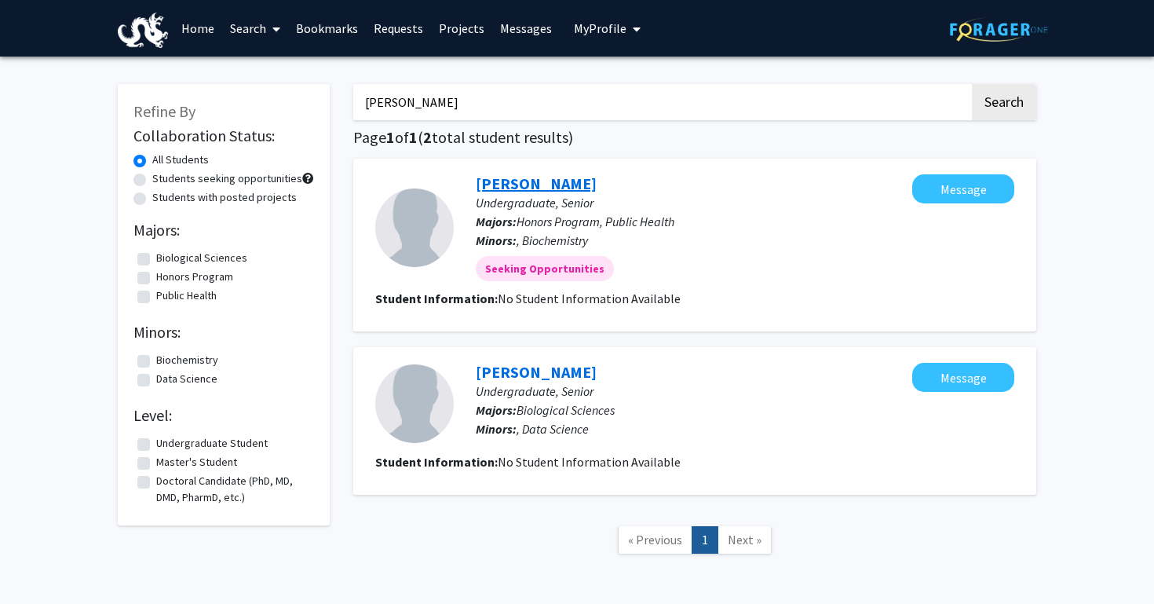
click at [549, 184] on link "[PERSON_NAME]" at bounding box center [536, 183] width 121 height 20
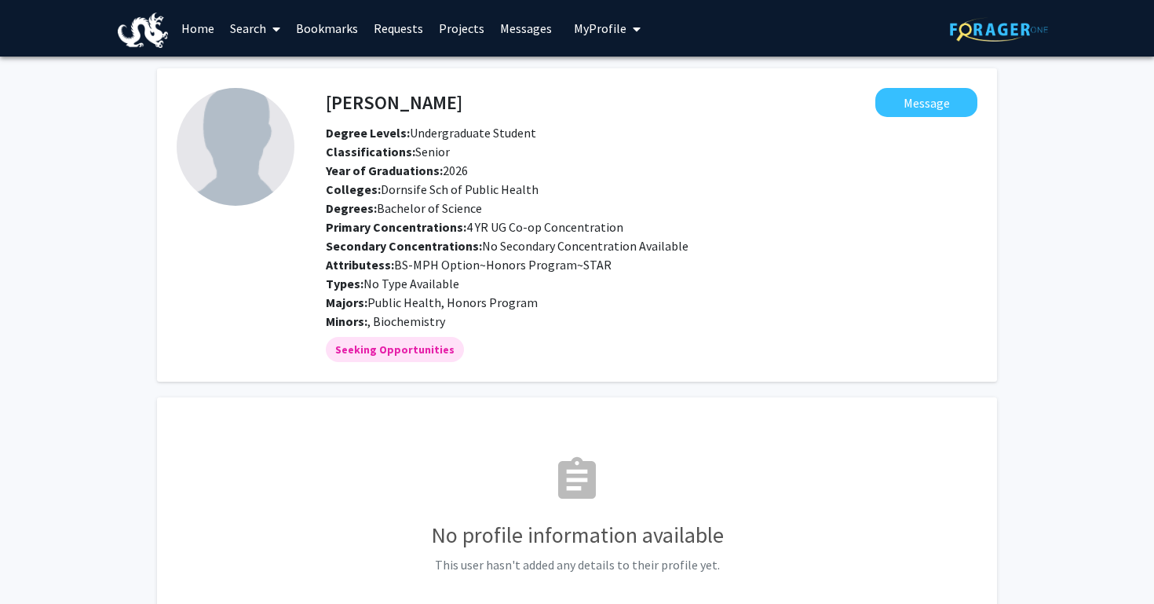
scroll to position [138, 0]
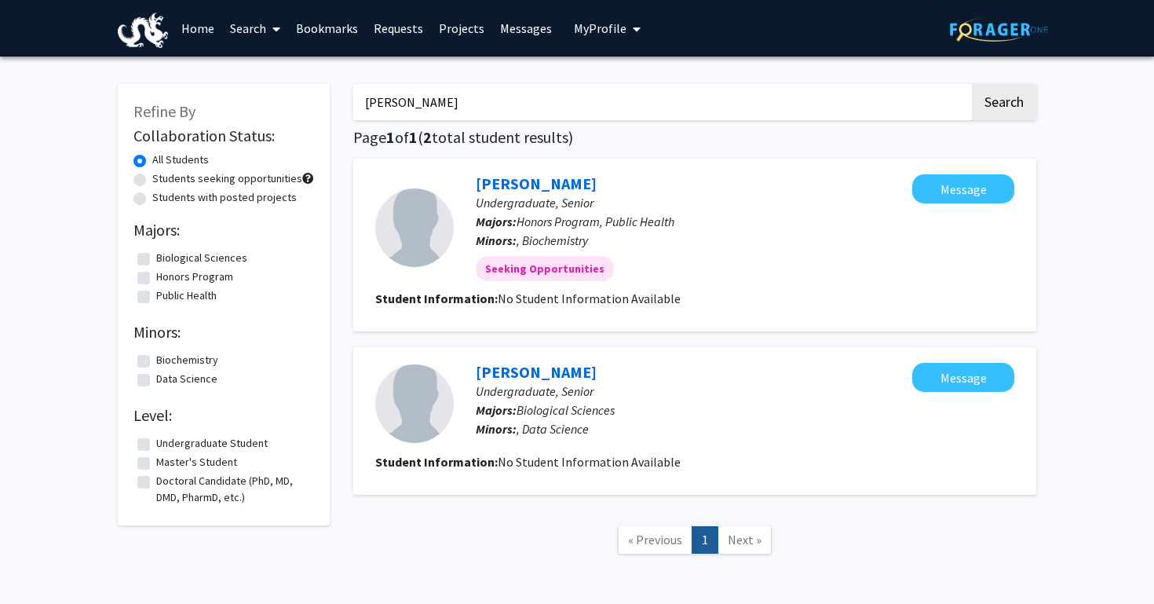
drag, startPoint x: 451, startPoint y: 112, endPoint x: 328, endPoint y: 84, distance: 125.7
click at [328, 85] on div "Refine By Collaboration Status: All Students Students seeking opportunities Stu…" at bounding box center [577, 326] width 942 height 517
click at [265, 203] on label "Students with posted projects" at bounding box center [224, 197] width 144 height 16
click at [163, 199] on input "Students with posted projects" at bounding box center [157, 194] width 10 height 10
radio input "true"
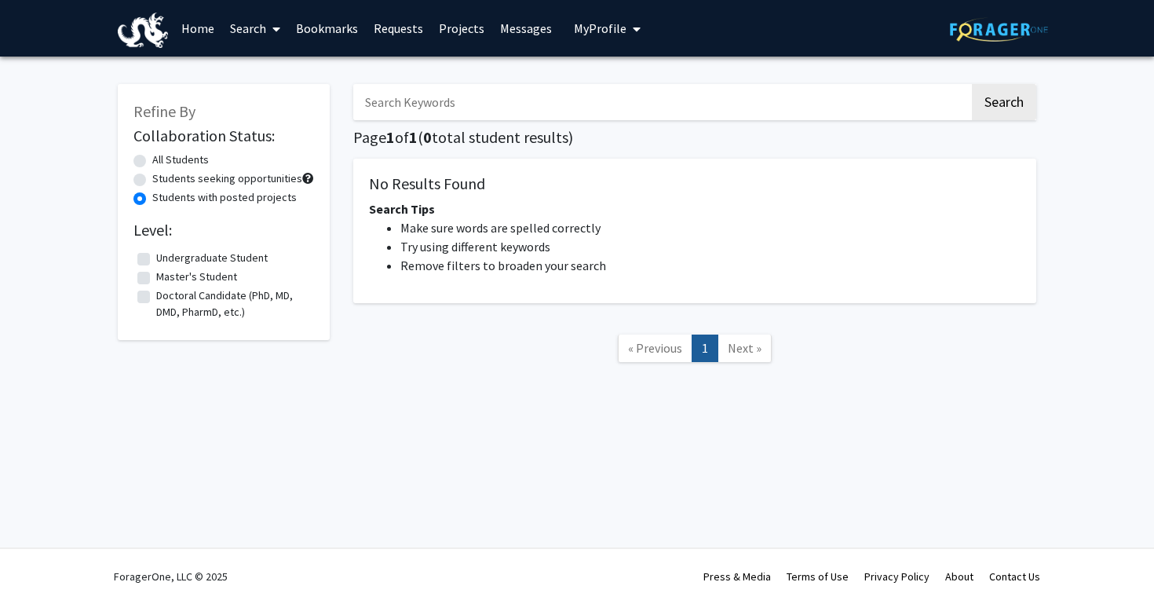
click at [194, 159] on label "All Students" at bounding box center [180, 160] width 57 height 16
click at [163, 159] on input "All Students" at bounding box center [157, 157] width 10 height 10
radio input "true"
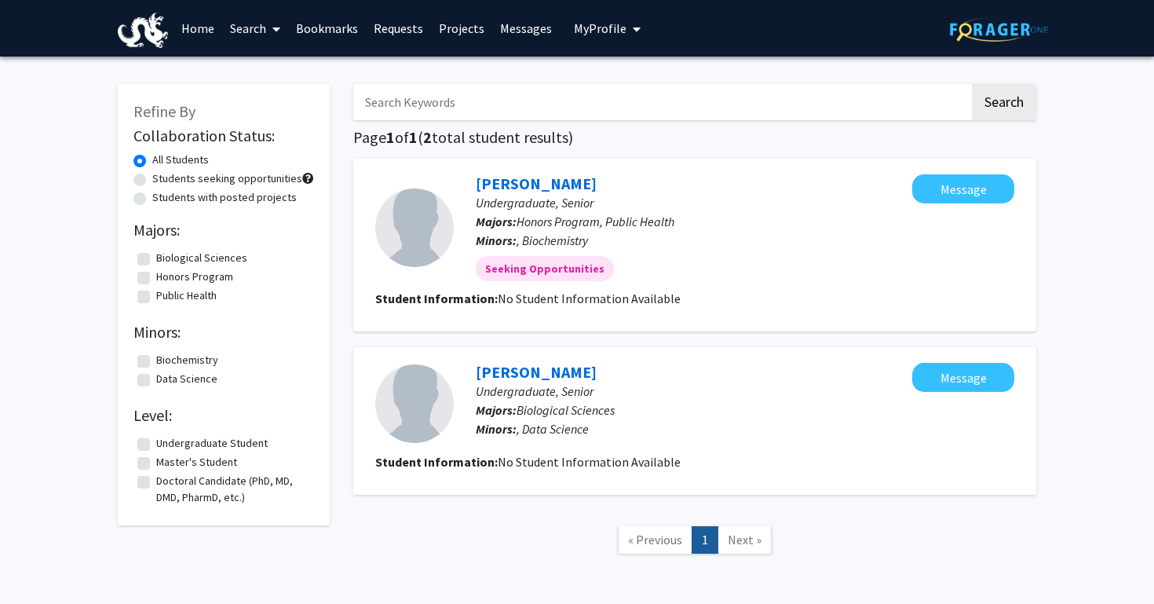
click at [194, 440] on label "Undergraduate Student" at bounding box center [211, 443] width 111 height 16
click at [166, 440] on input "Undergraduate Student" at bounding box center [161, 440] width 10 height 10
click at [498, 95] on input "Search Keywords" at bounding box center [661, 102] width 616 height 36
click at [972, 84] on button "Search" at bounding box center [1004, 102] width 64 height 36
checkbox input "false"
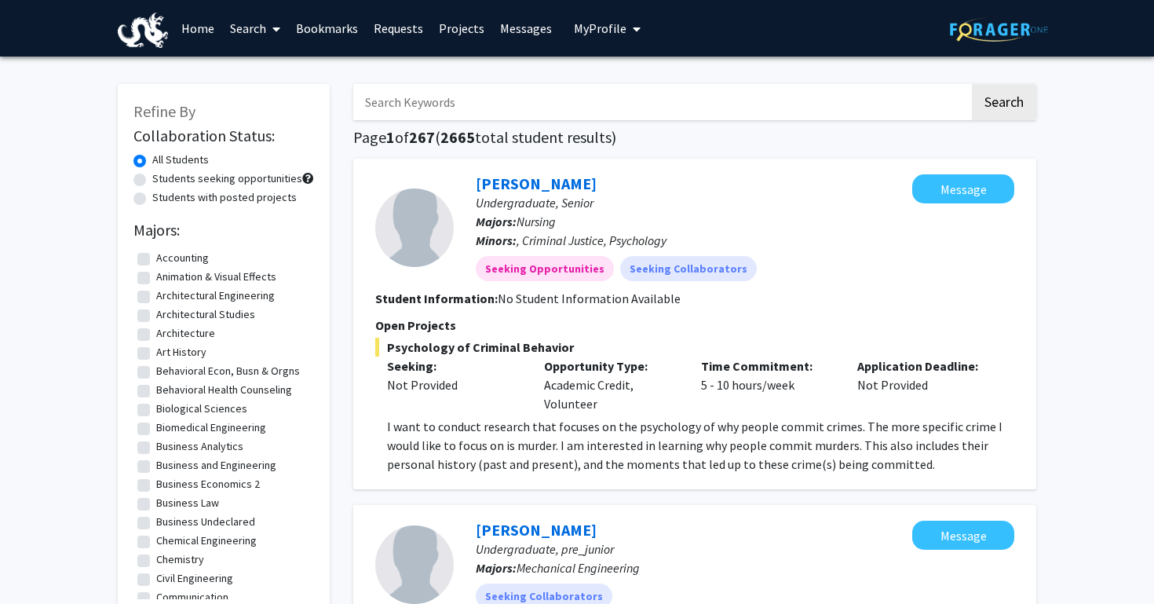
click at [200, 177] on label "Students seeking opportunities" at bounding box center [227, 178] width 150 height 16
click at [163, 177] on input "Students seeking opportunities" at bounding box center [157, 175] width 10 height 10
radio input "true"
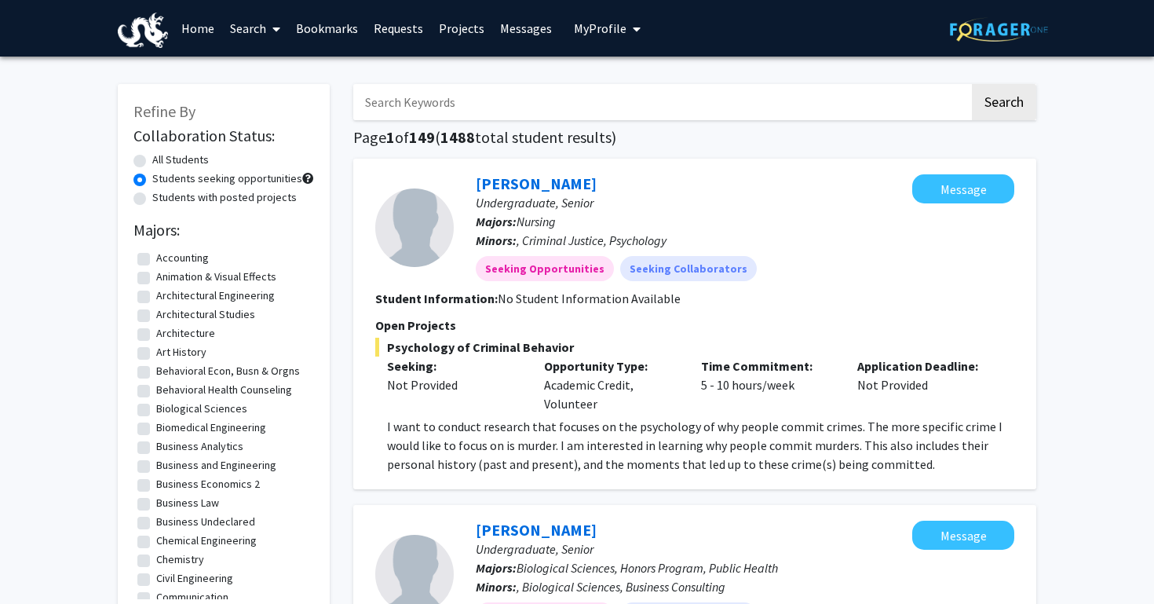
click at [195, 198] on label "Students with posted projects" at bounding box center [224, 197] width 144 height 16
click at [163, 198] on input "Students with posted projects" at bounding box center [157, 194] width 10 height 10
radio input "true"
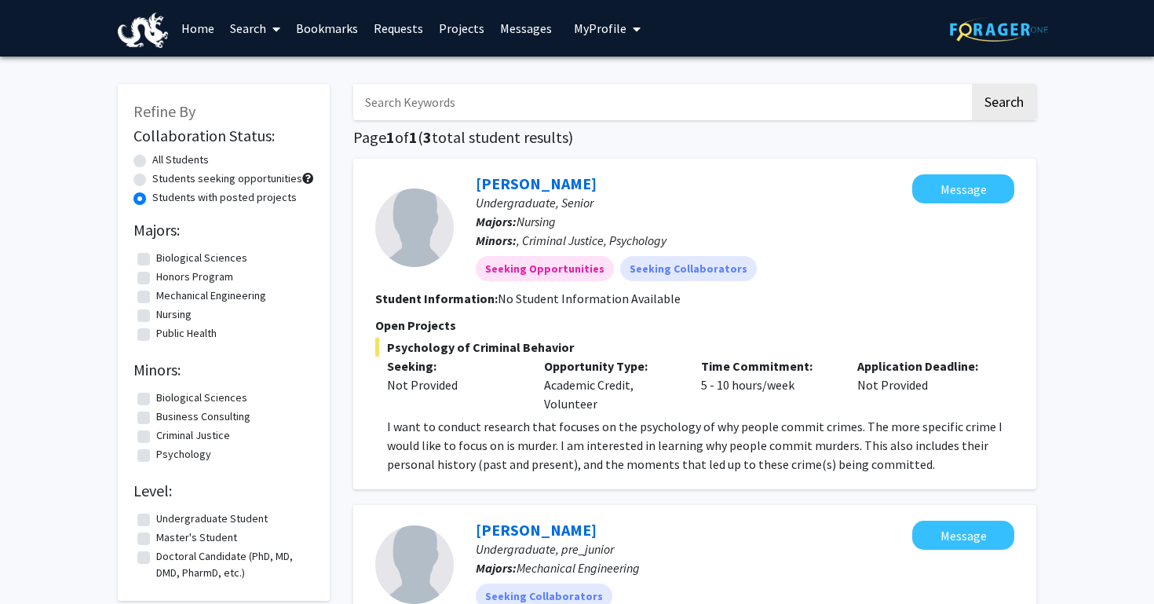
click at [181, 158] on label "All Students" at bounding box center [180, 160] width 57 height 16
click at [163, 158] on input "All Students" at bounding box center [157, 157] width 10 height 10
radio input "true"
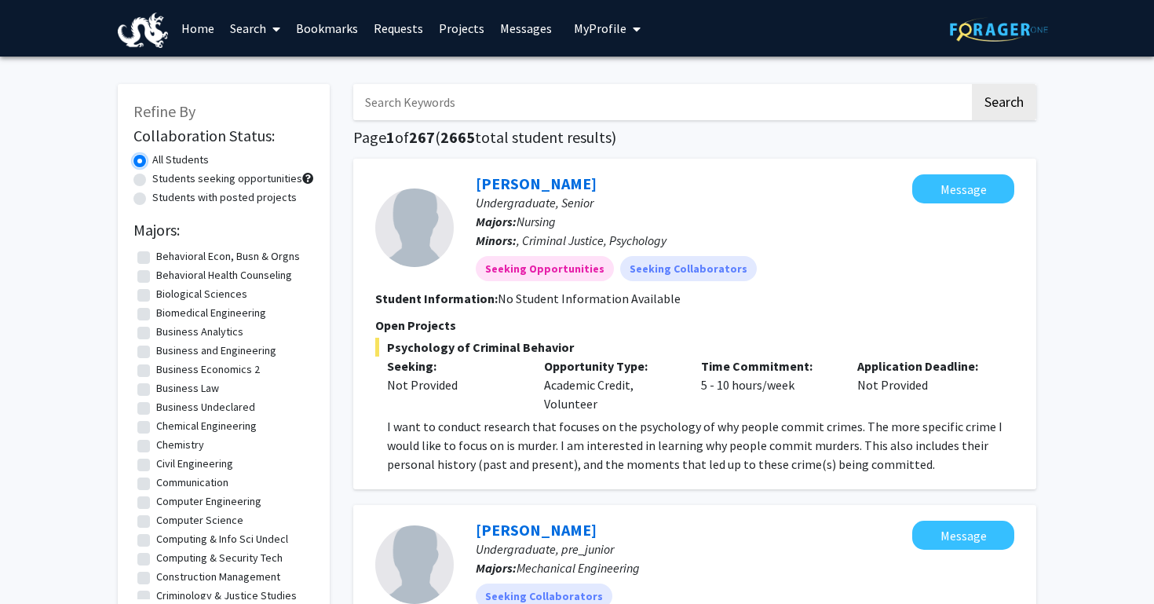
scroll to position [115, 0]
click at [156, 296] on label "Biological Sciences" at bounding box center [201, 293] width 91 height 16
click at [156, 295] on input "Biological Sciences" at bounding box center [161, 290] width 10 height 10
checkbox input "true"
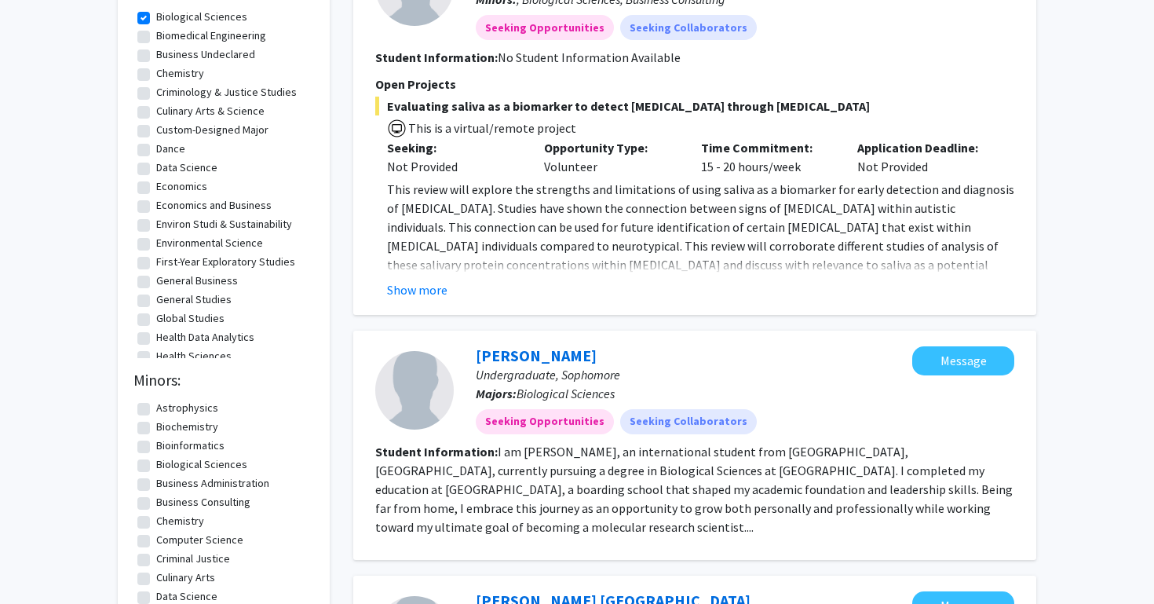
scroll to position [243, 0]
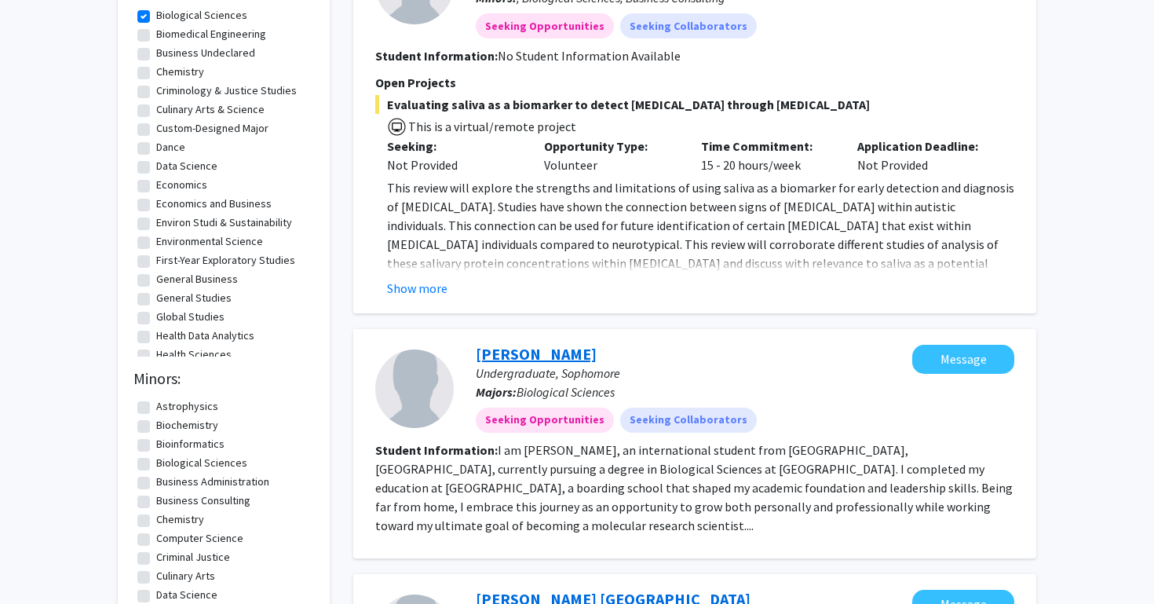
click at [538, 346] on link "[PERSON_NAME]" at bounding box center [536, 354] width 121 height 20
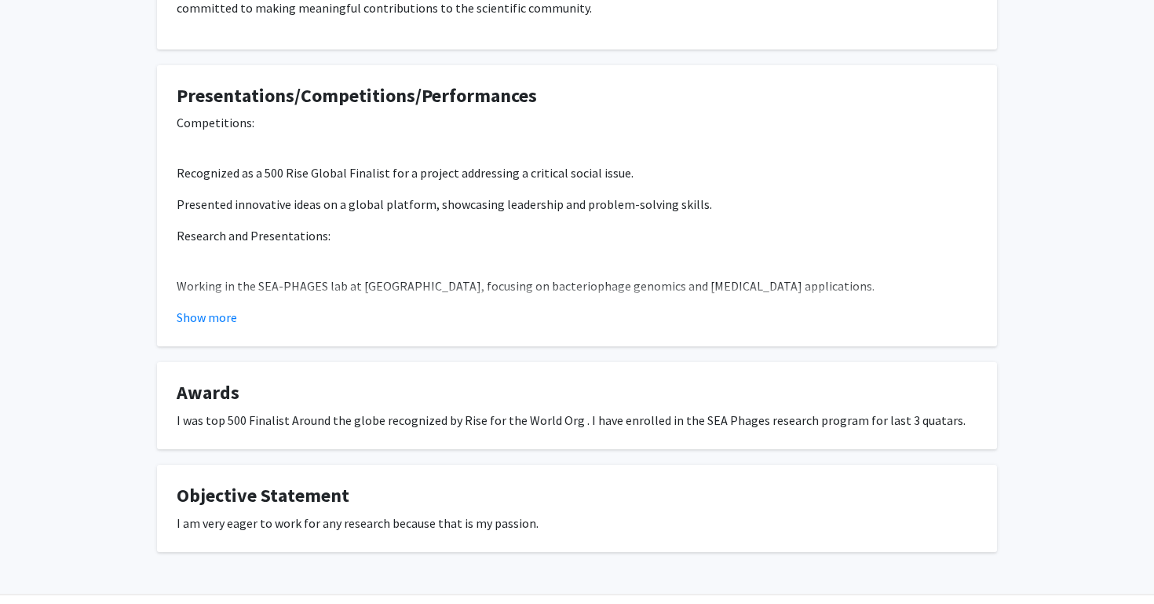
scroll to position [791, 0]
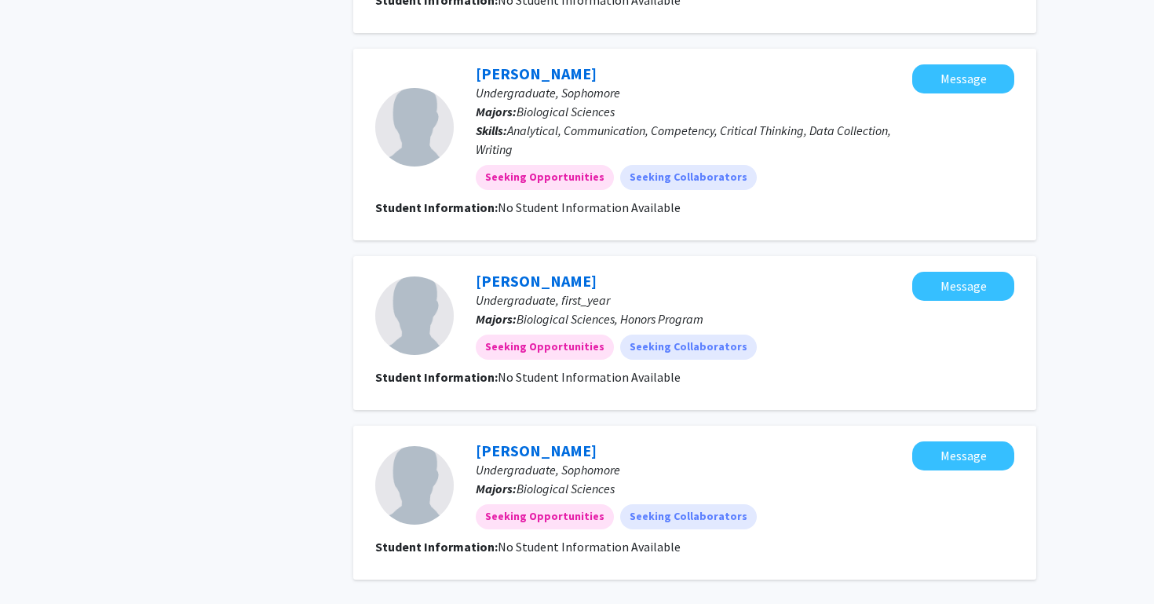
scroll to position [1878, 0]
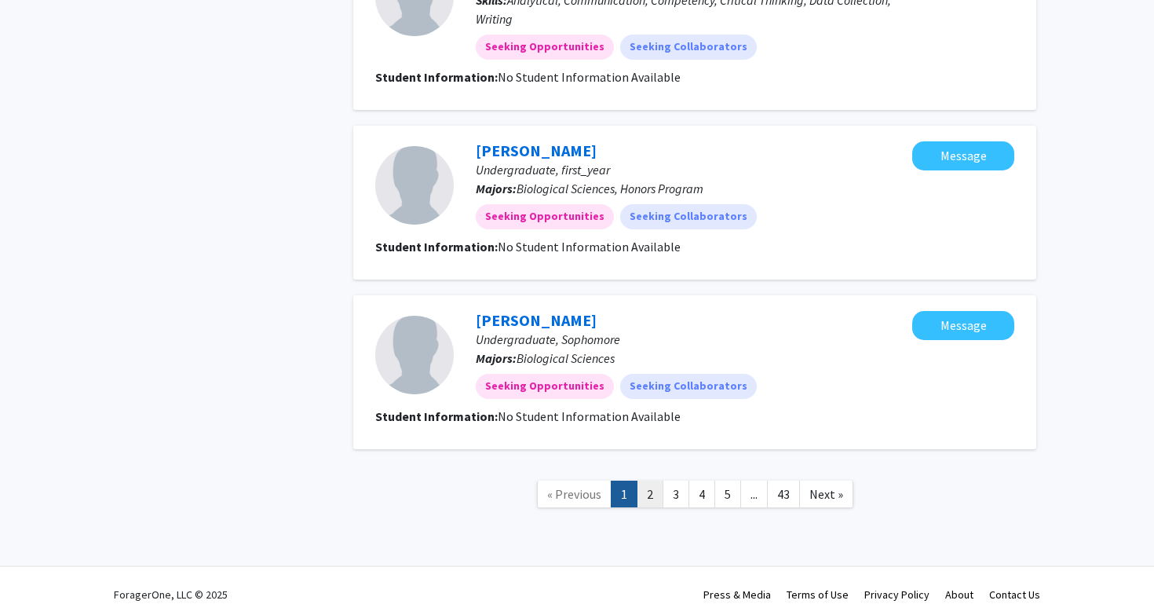
click at [649, 480] on link "2" at bounding box center [650, 493] width 27 height 27
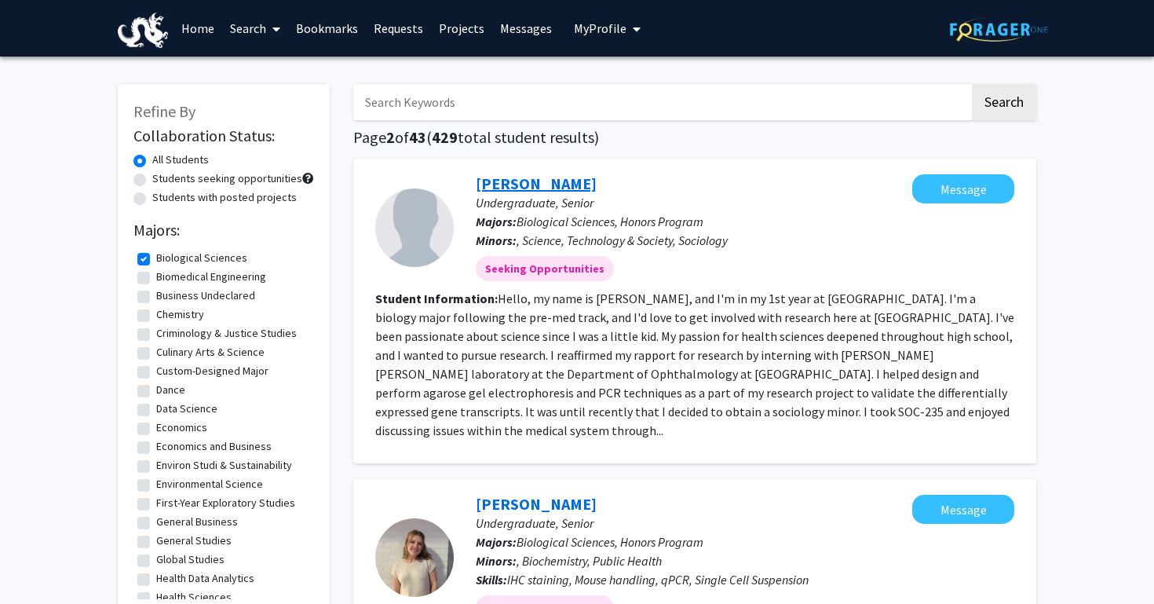
click at [580, 177] on link "[PERSON_NAME]" at bounding box center [536, 183] width 121 height 20
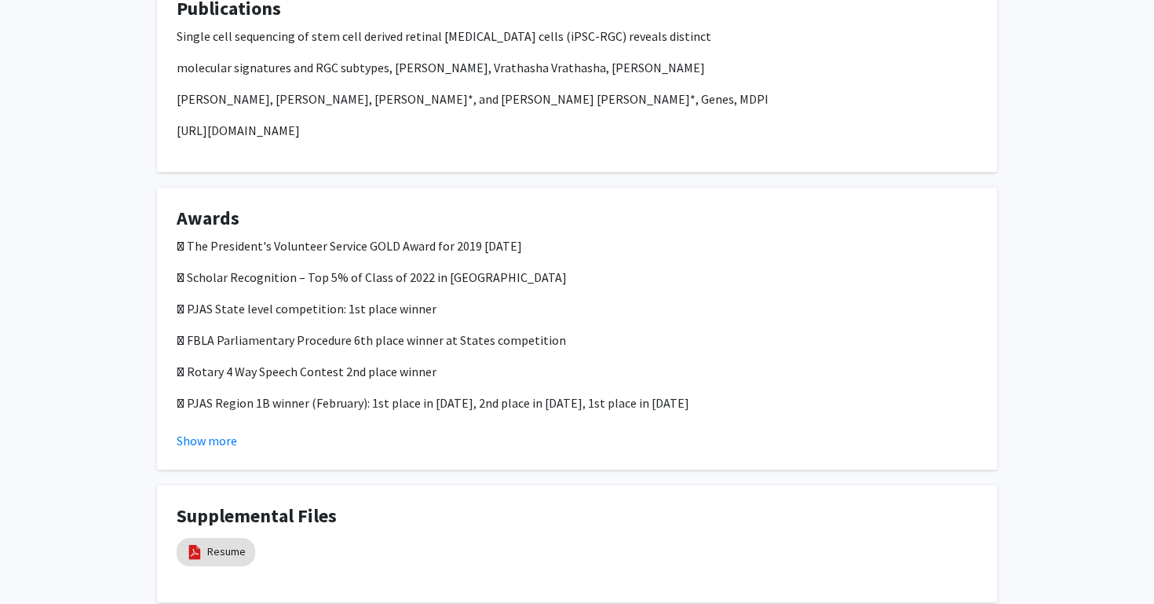
scroll to position [1282, 0]
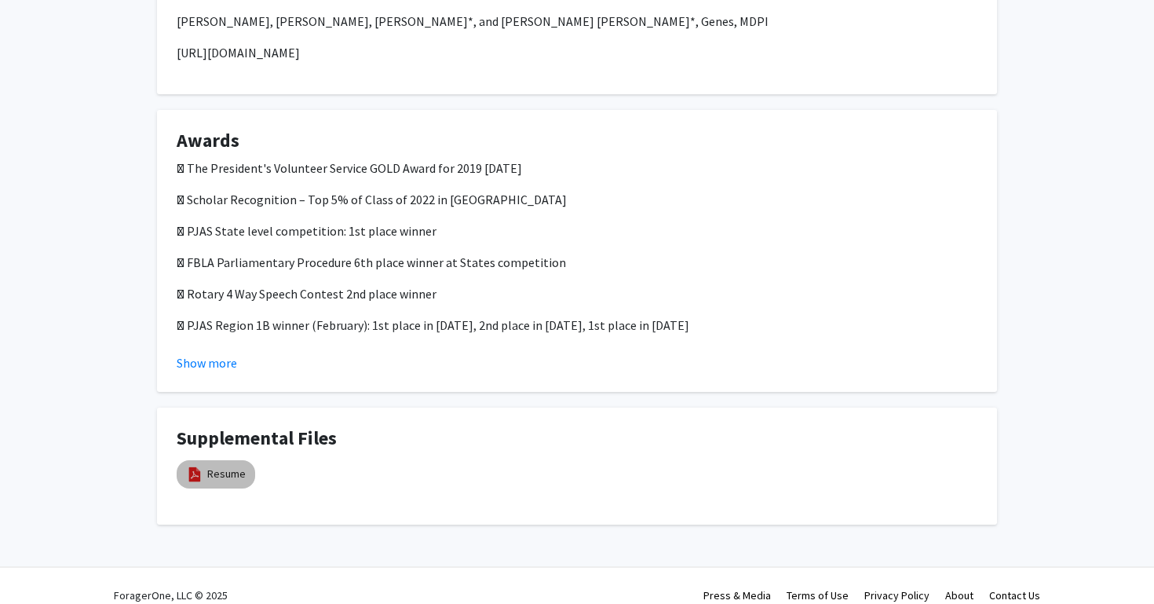
click at [199, 466] on img at bounding box center [194, 474] width 17 height 17
